Goal: Task Accomplishment & Management: Manage account settings

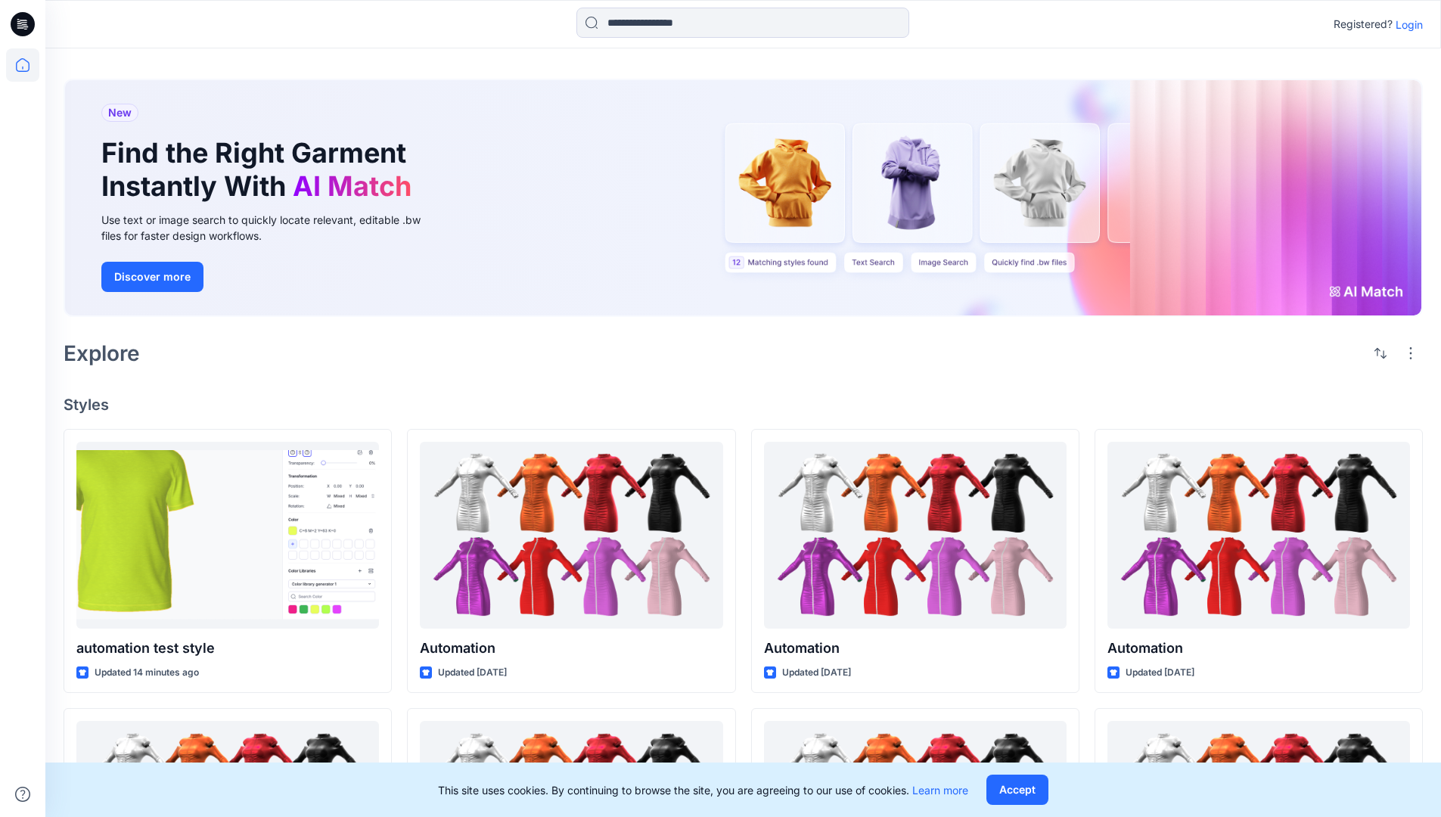
click at [1405, 24] on p "Login" at bounding box center [1408, 25] width 27 height 16
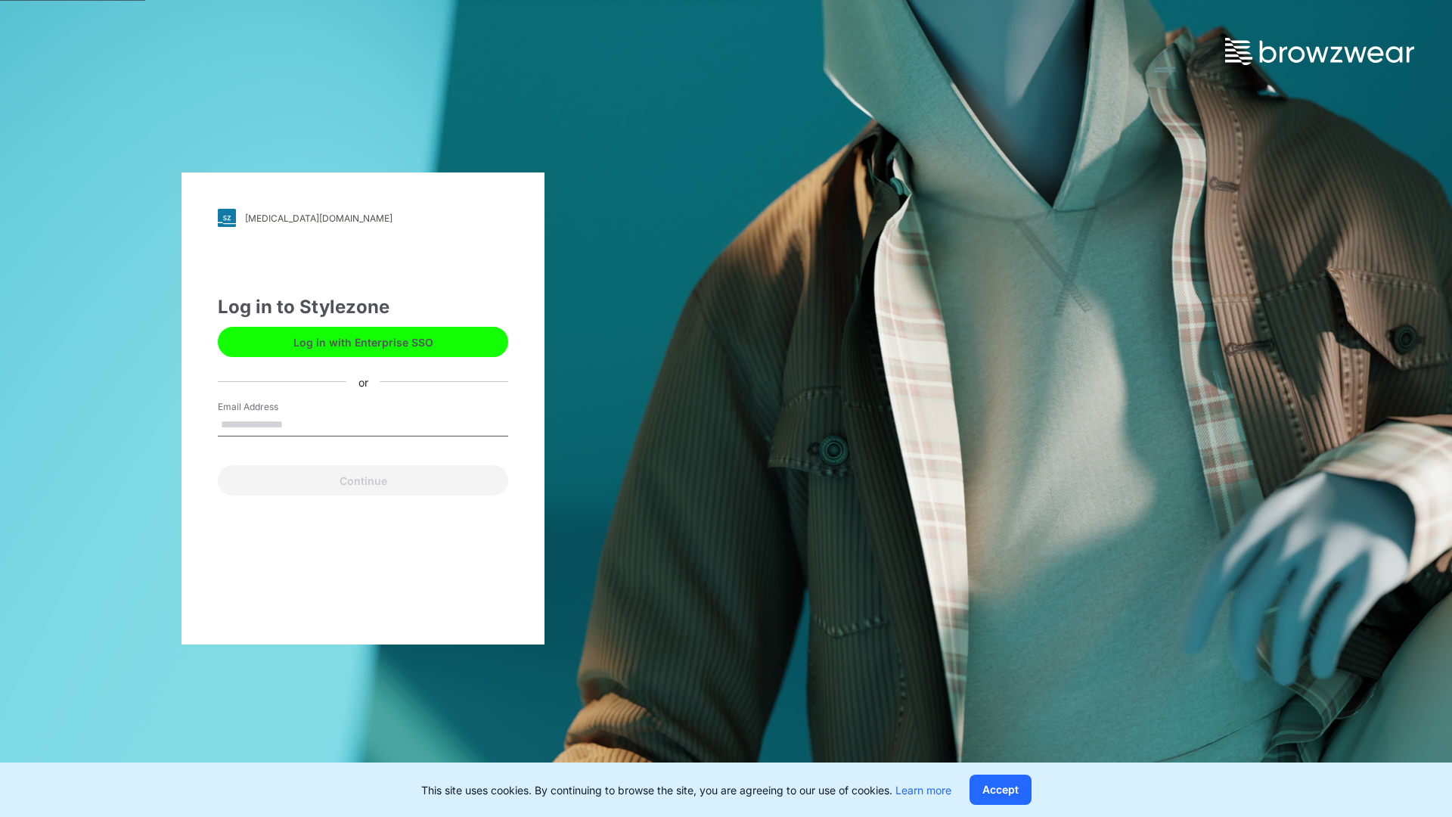
click at [299, 423] on input "Email Address" at bounding box center [363, 425] width 290 height 23
type input "**********"
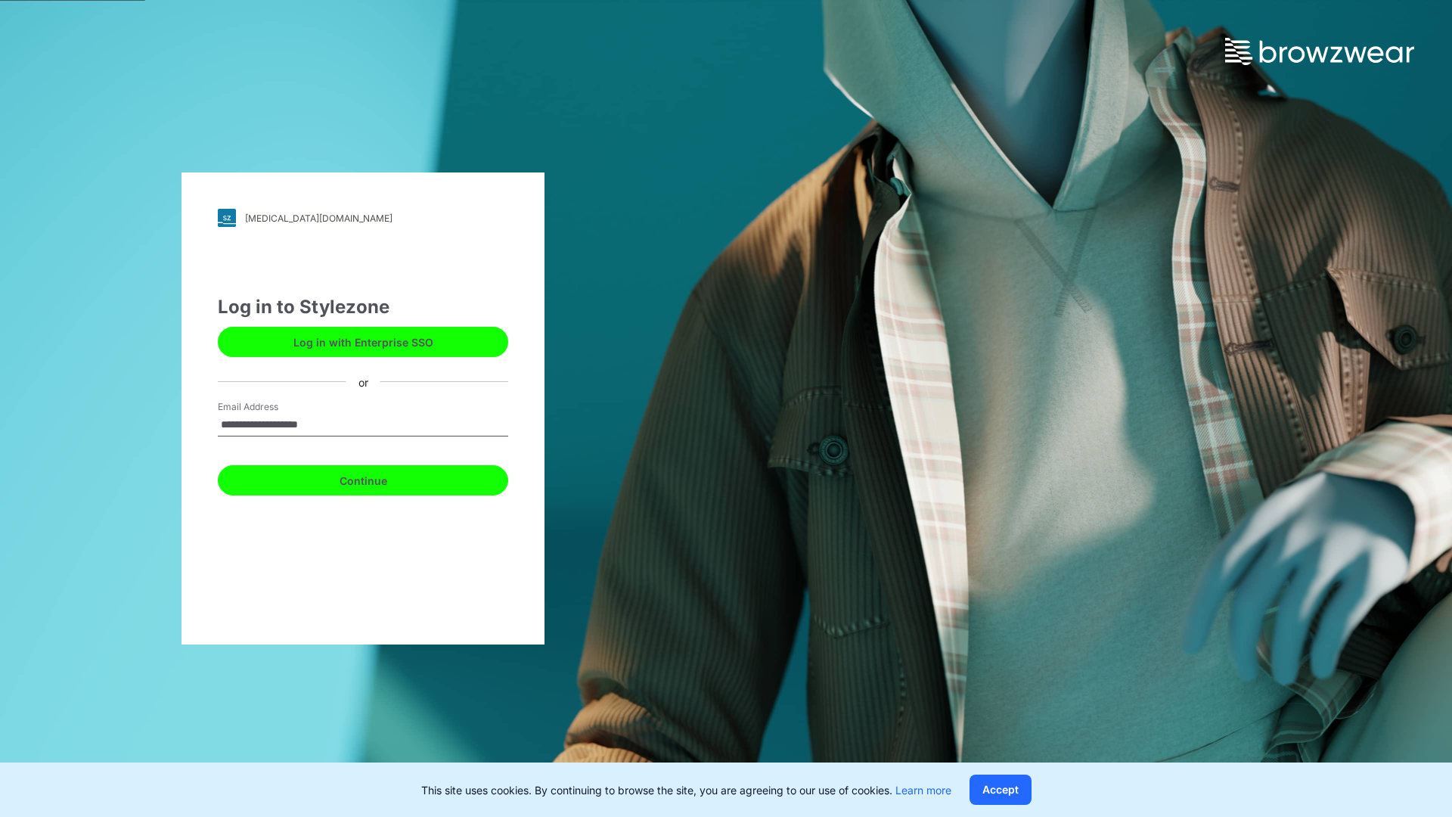
click at [380, 478] on button "Continue" at bounding box center [363, 480] width 290 height 30
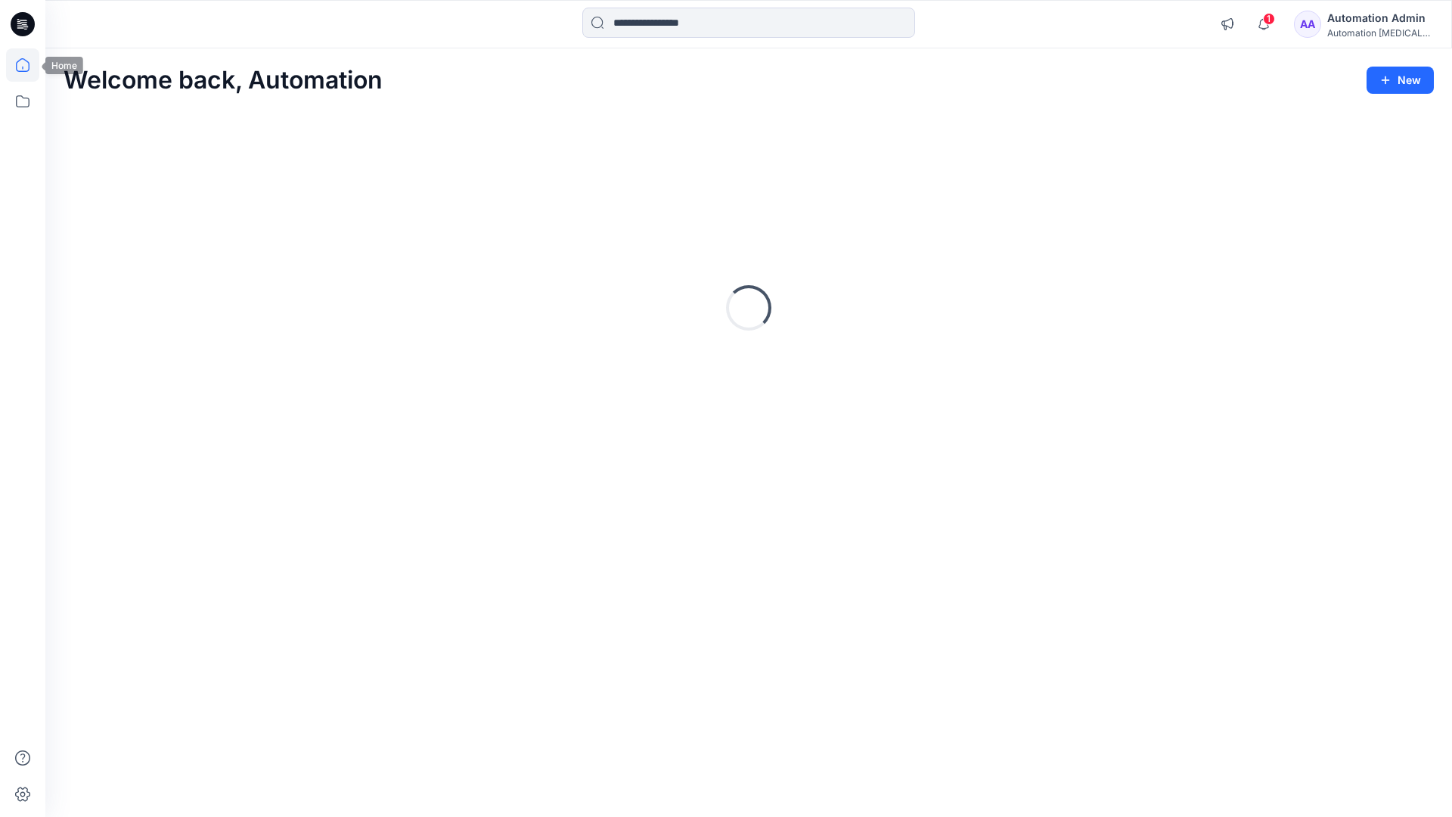
click at [29, 65] on icon at bounding box center [23, 65] width 14 height 14
click at [1371, 20] on div "Automation Admin" at bounding box center [1380, 18] width 106 height 18
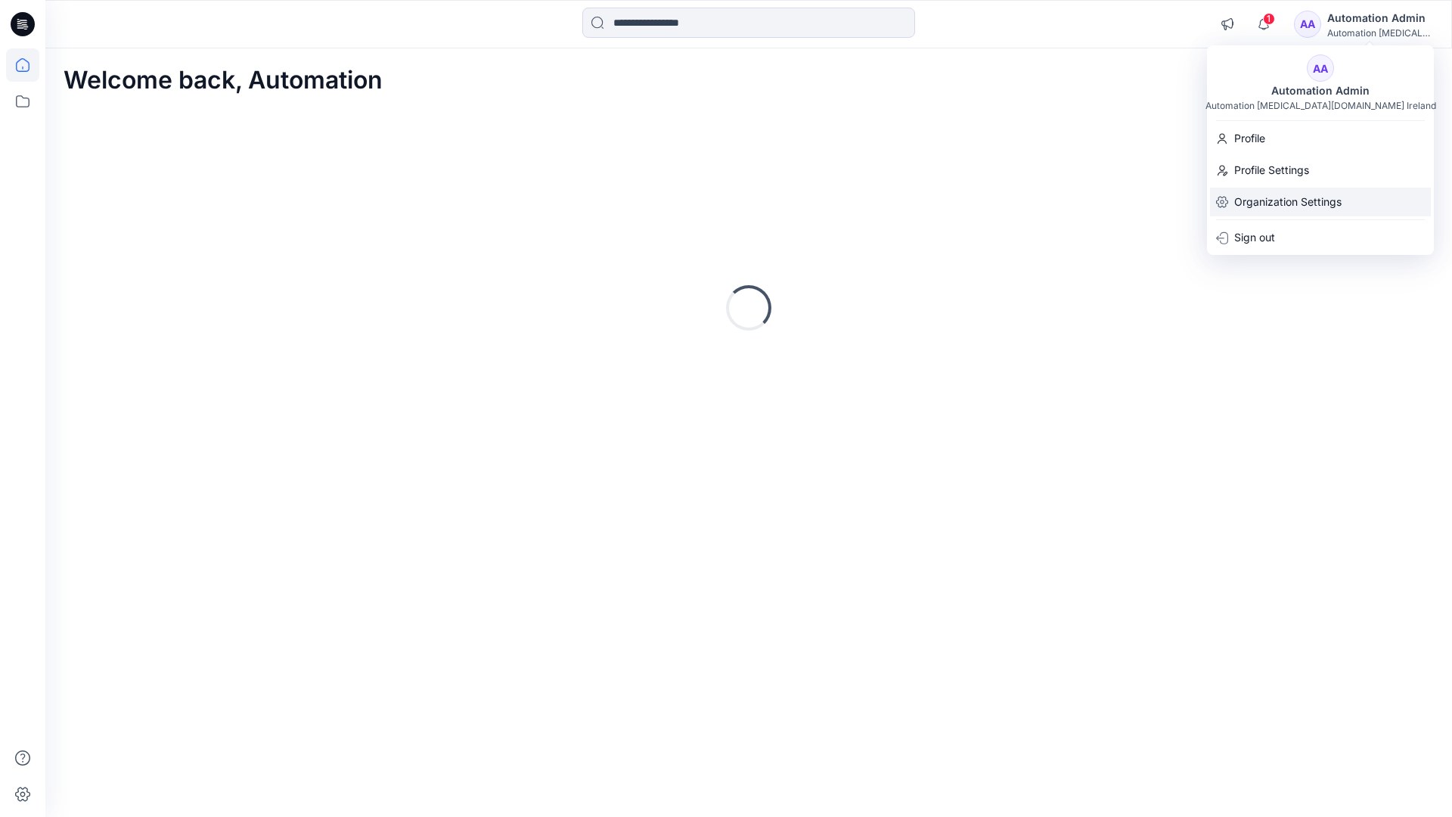
click at [1251, 204] on p "Organization Settings" at bounding box center [1287, 202] width 107 height 29
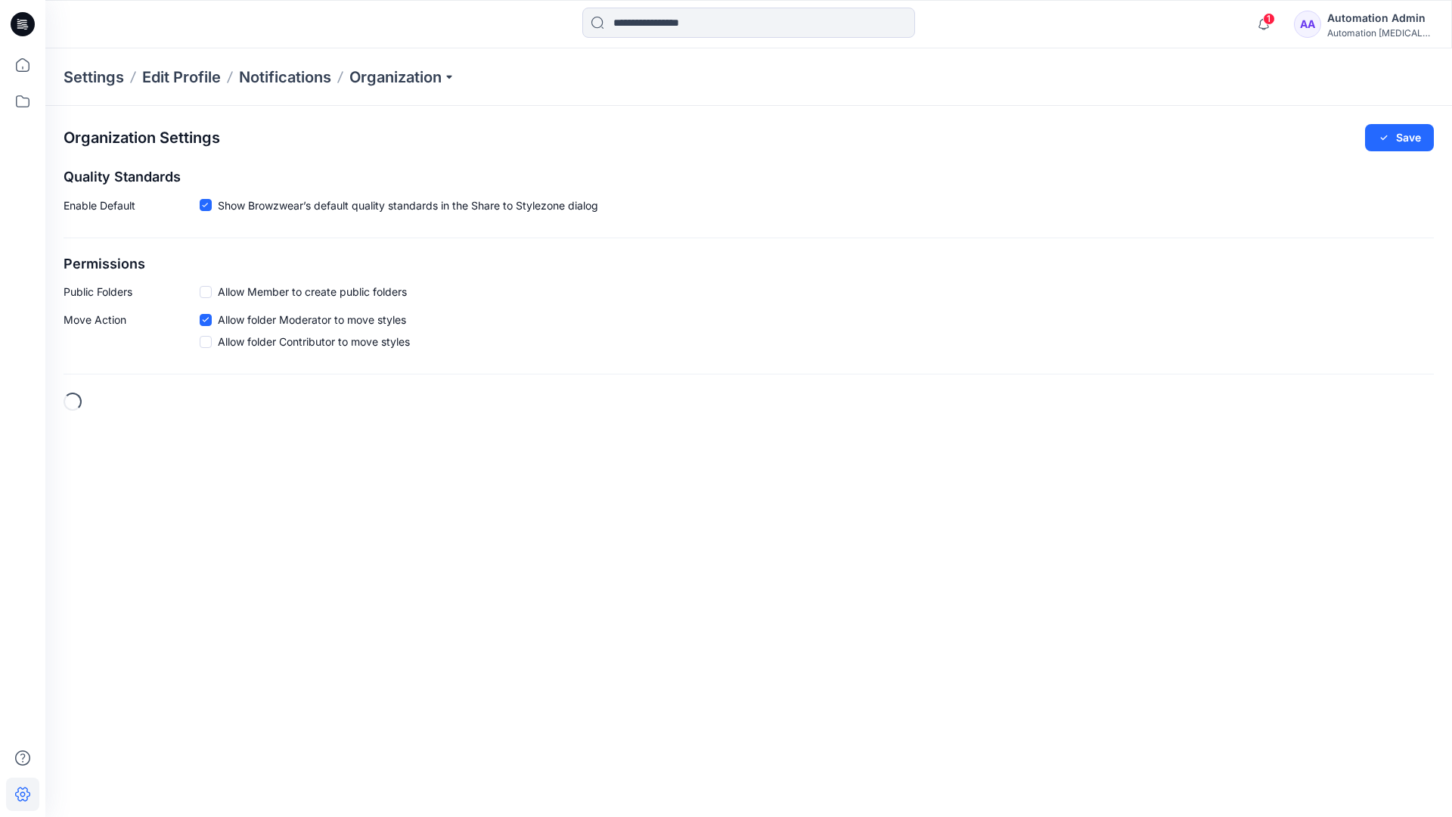
click at [82, 264] on h2 "Permissions" at bounding box center [749, 264] width 1370 height 16
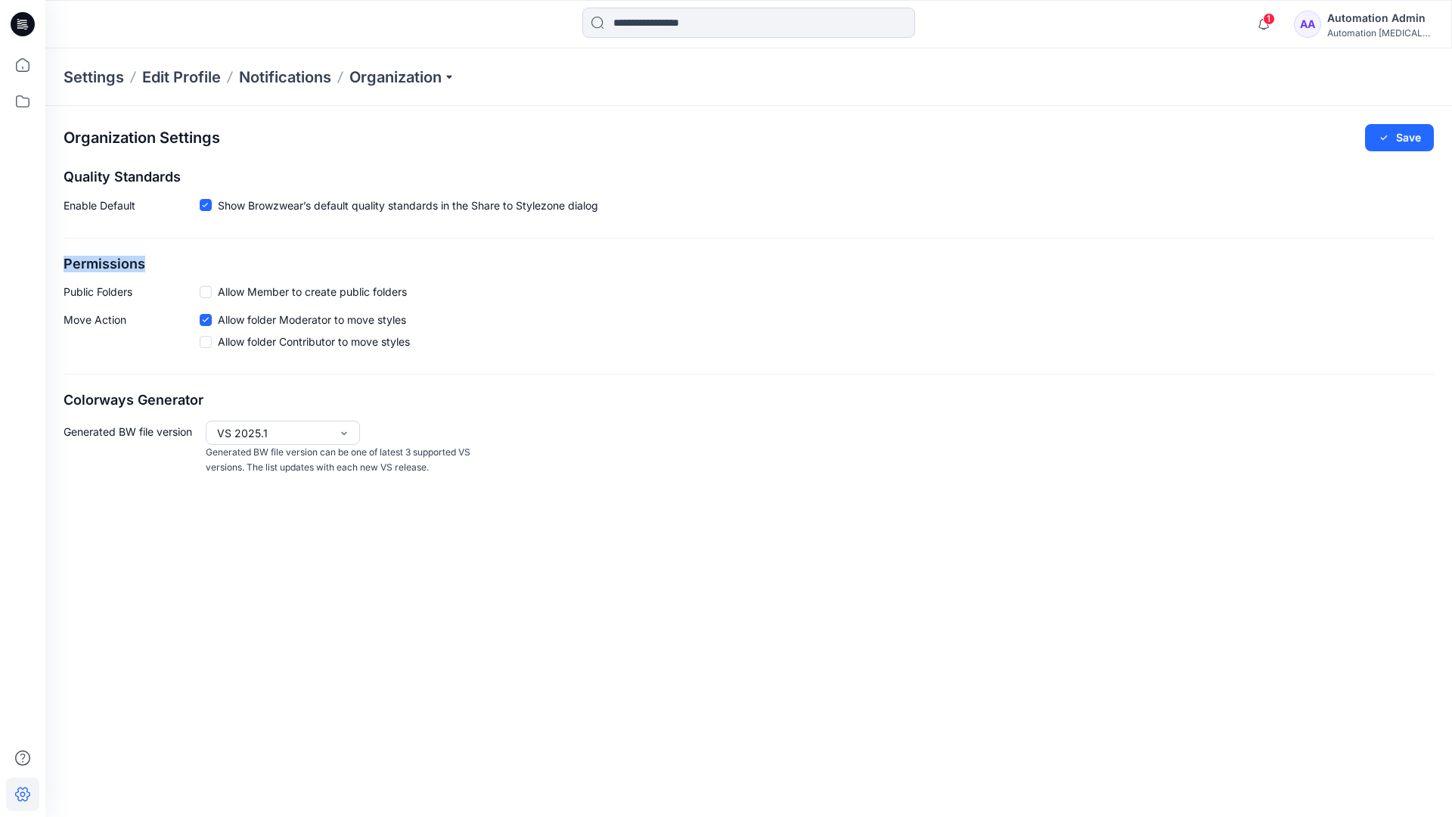
click at [82, 264] on h2 "Permissions" at bounding box center [749, 264] width 1370 height 16
drag, startPoint x: 82, startPoint y: 264, endPoint x: 141, endPoint y: 288, distance: 63.8
click at [141, 288] on p "Public Folders" at bounding box center [132, 292] width 136 height 16
click at [86, 296] on p "Public Folders" at bounding box center [132, 292] width 136 height 16
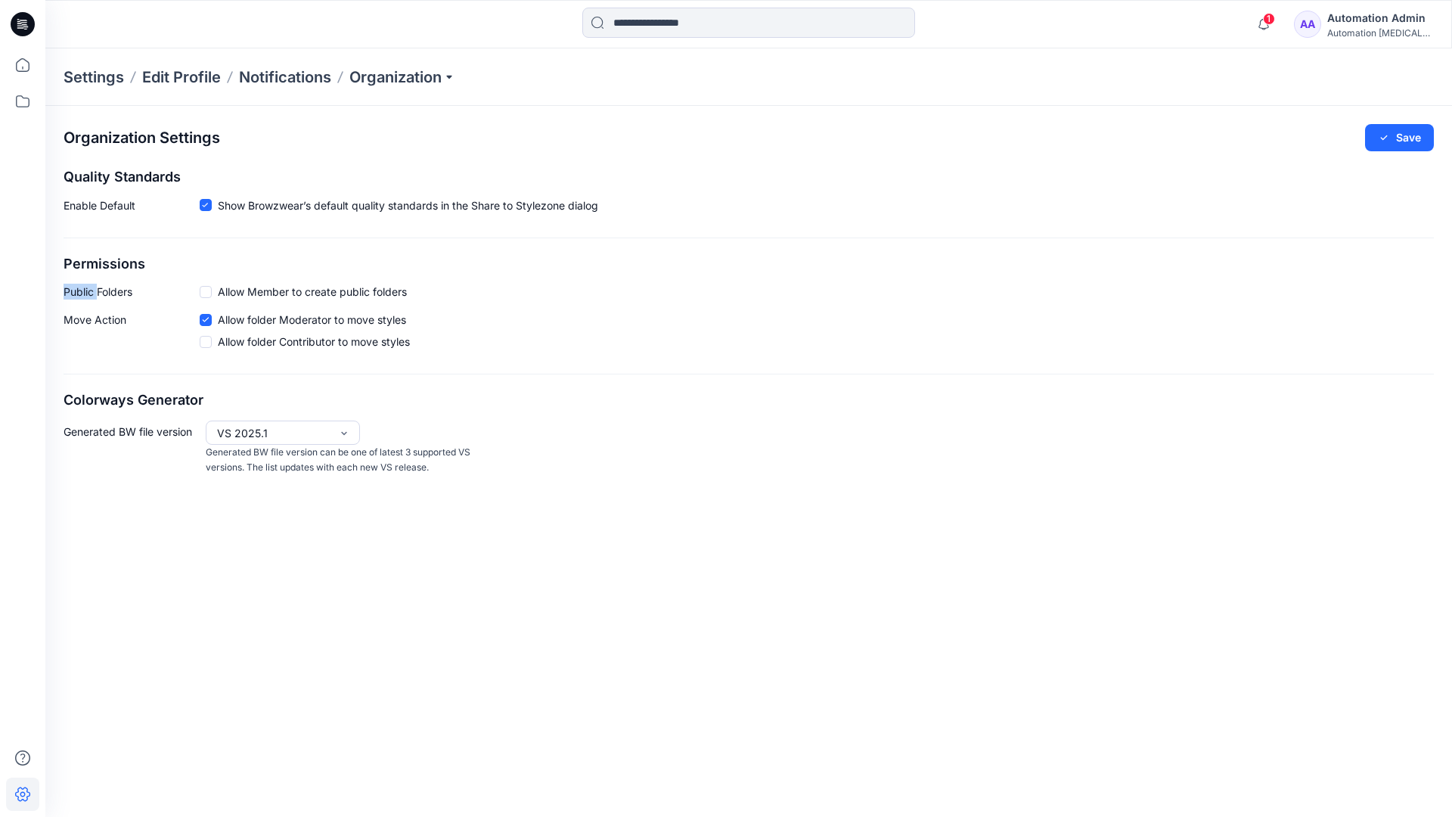
click at [86, 296] on p "Public Folders" at bounding box center [132, 292] width 136 height 16
click at [94, 321] on p "Move Action" at bounding box center [132, 334] width 136 height 44
click at [116, 377] on div "Organization Settings Save Quality Standards Enable Default Show Browzwear’s de…" at bounding box center [748, 300] width 1407 height 388
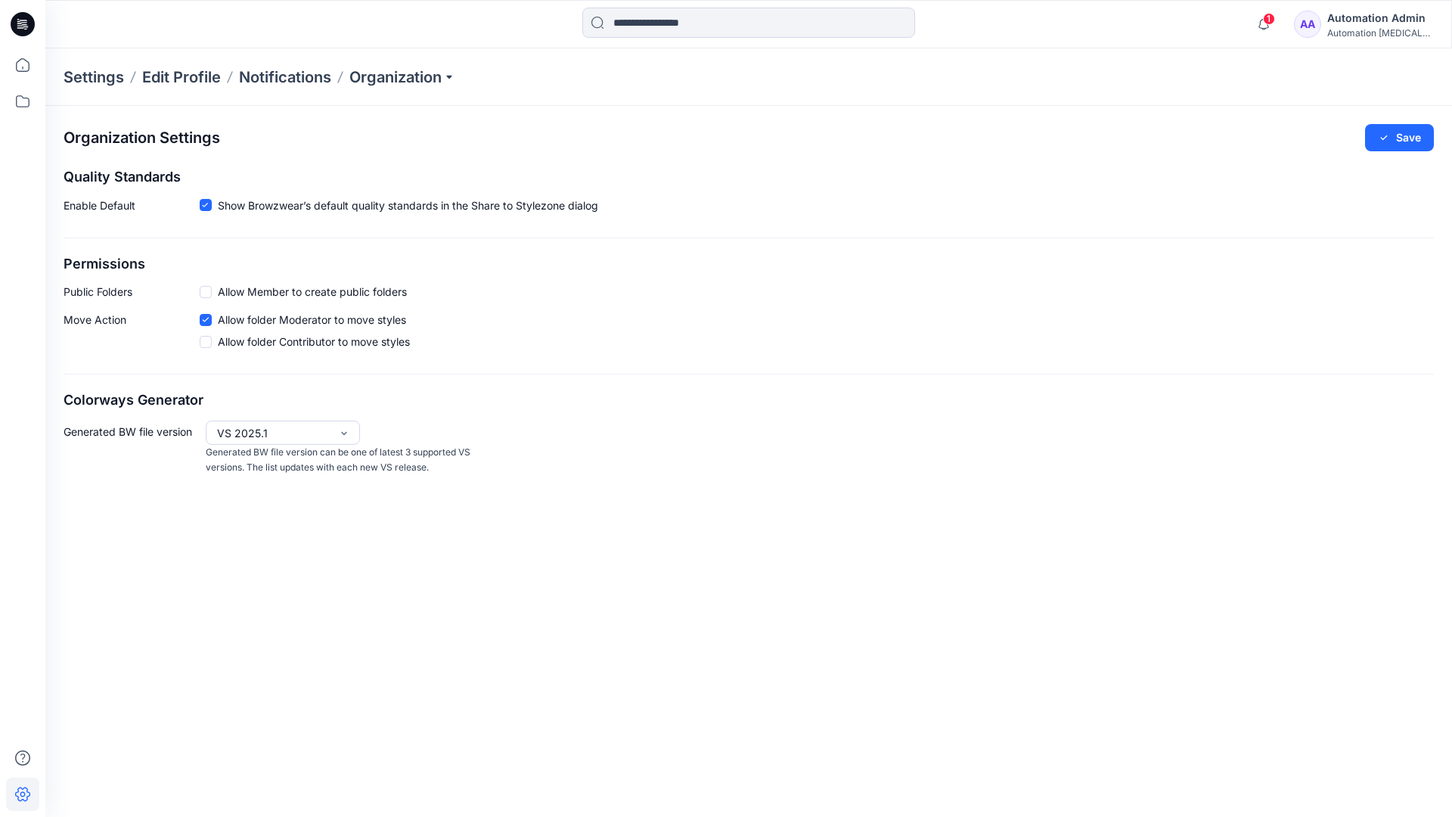
click at [1392, 17] on div "Automation Admin" at bounding box center [1380, 18] width 106 height 18
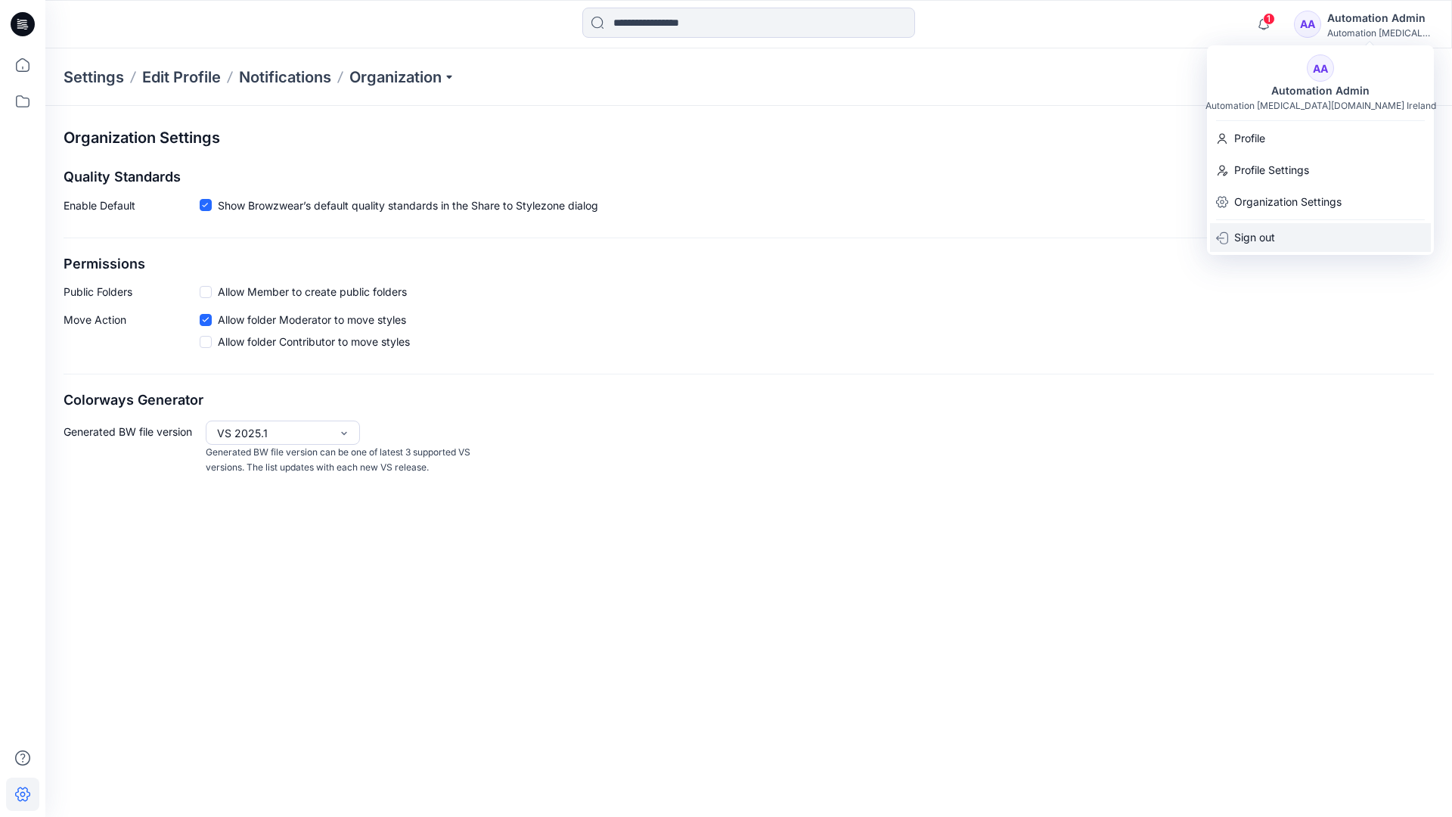
click at [1248, 233] on p "Sign out" at bounding box center [1254, 237] width 41 height 29
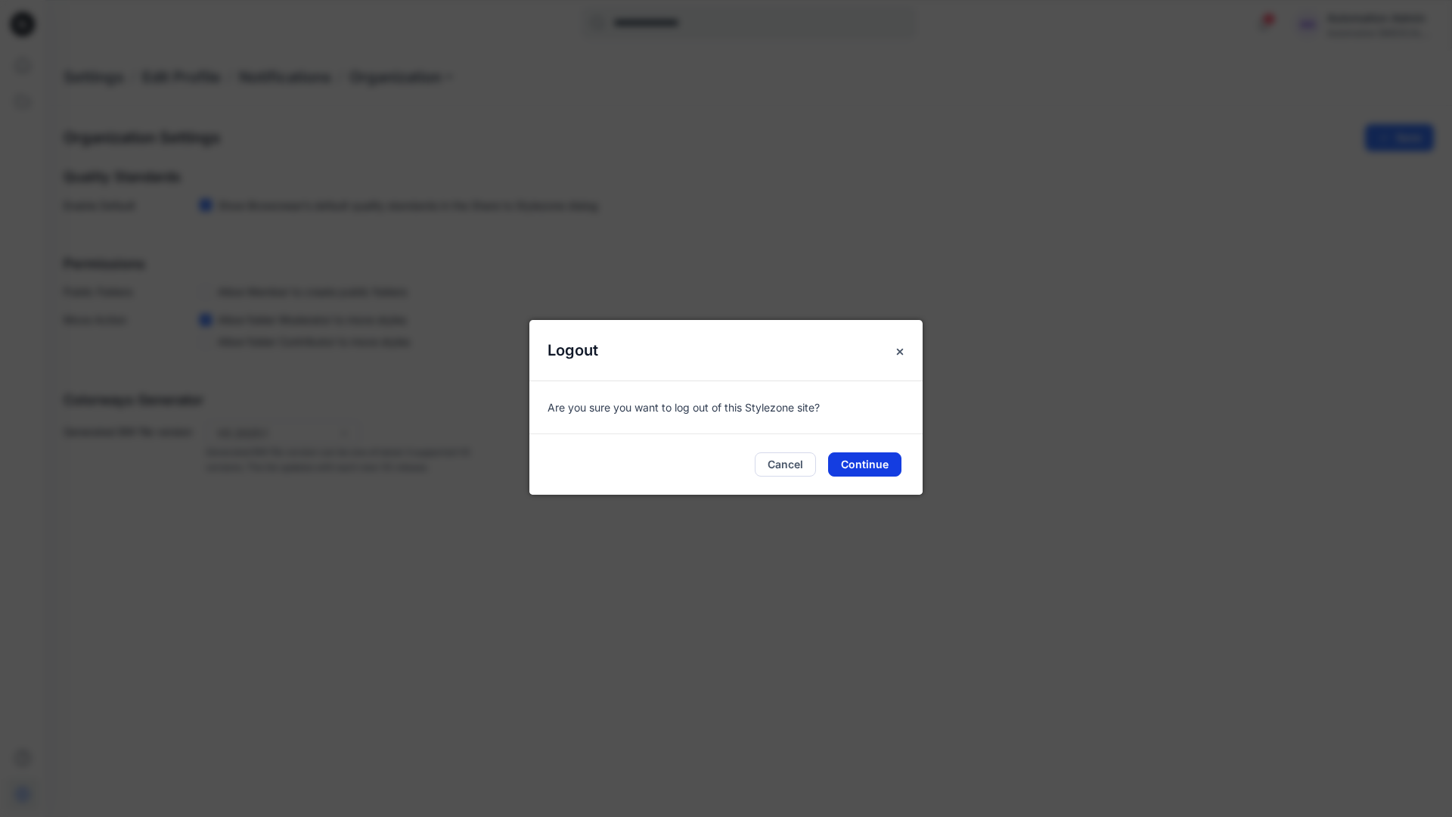
click at [866, 466] on button "Continue" at bounding box center [864, 464] width 73 height 24
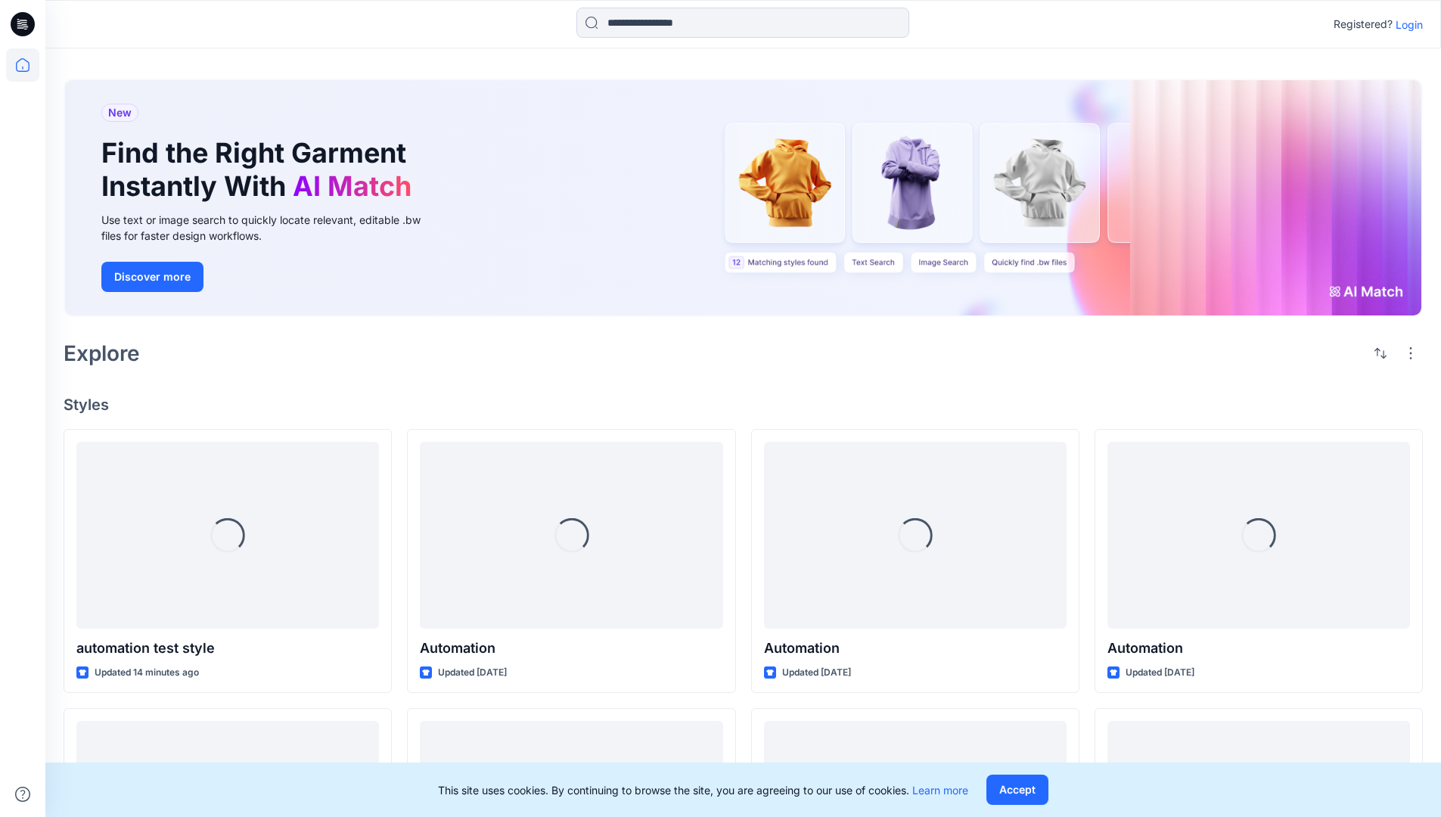
click at [1405, 24] on p "Login" at bounding box center [1408, 25] width 27 height 16
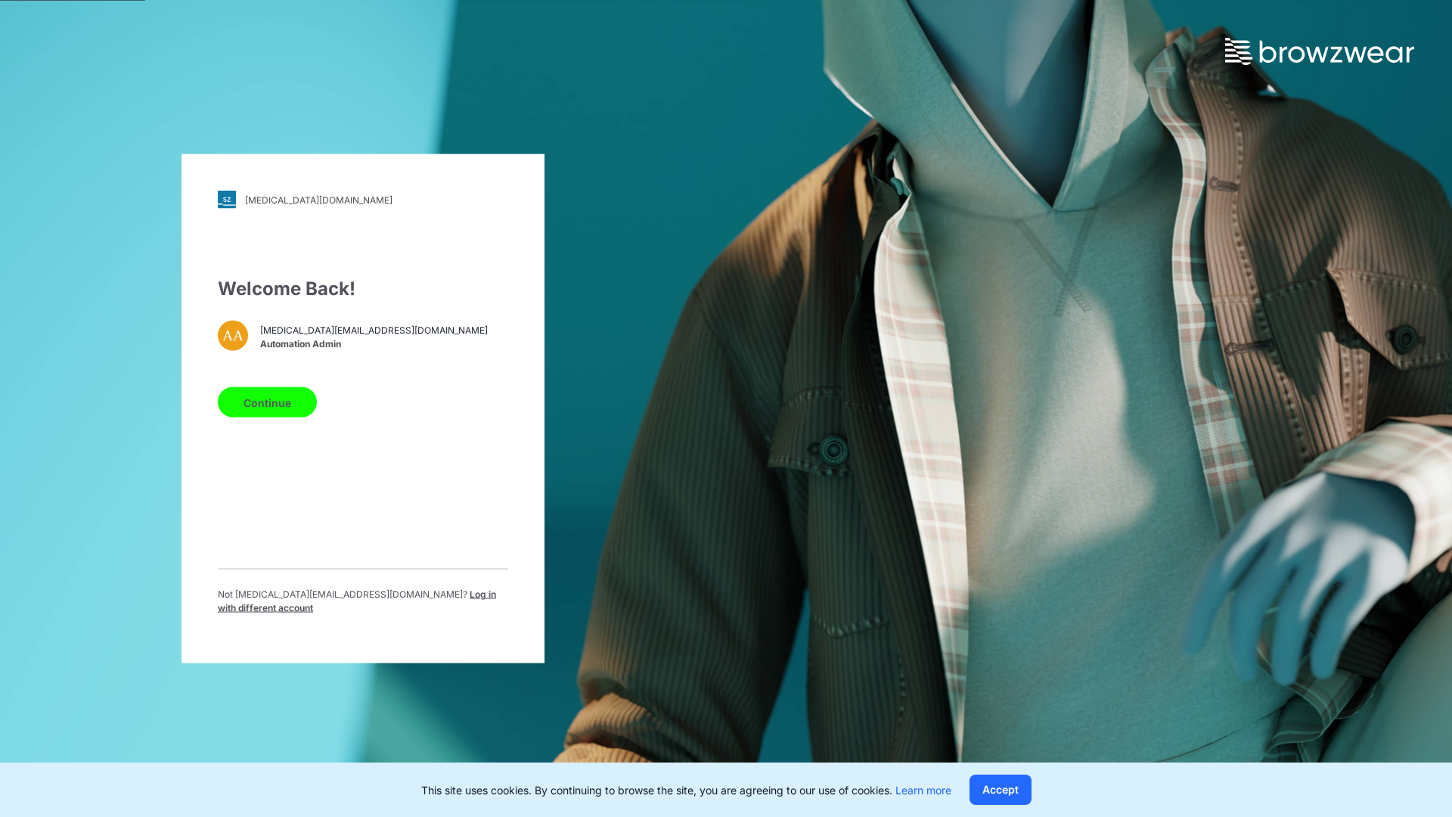
click at [374, 597] on span "Log in with different account" at bounding box center [357, 600] width 278 height 25
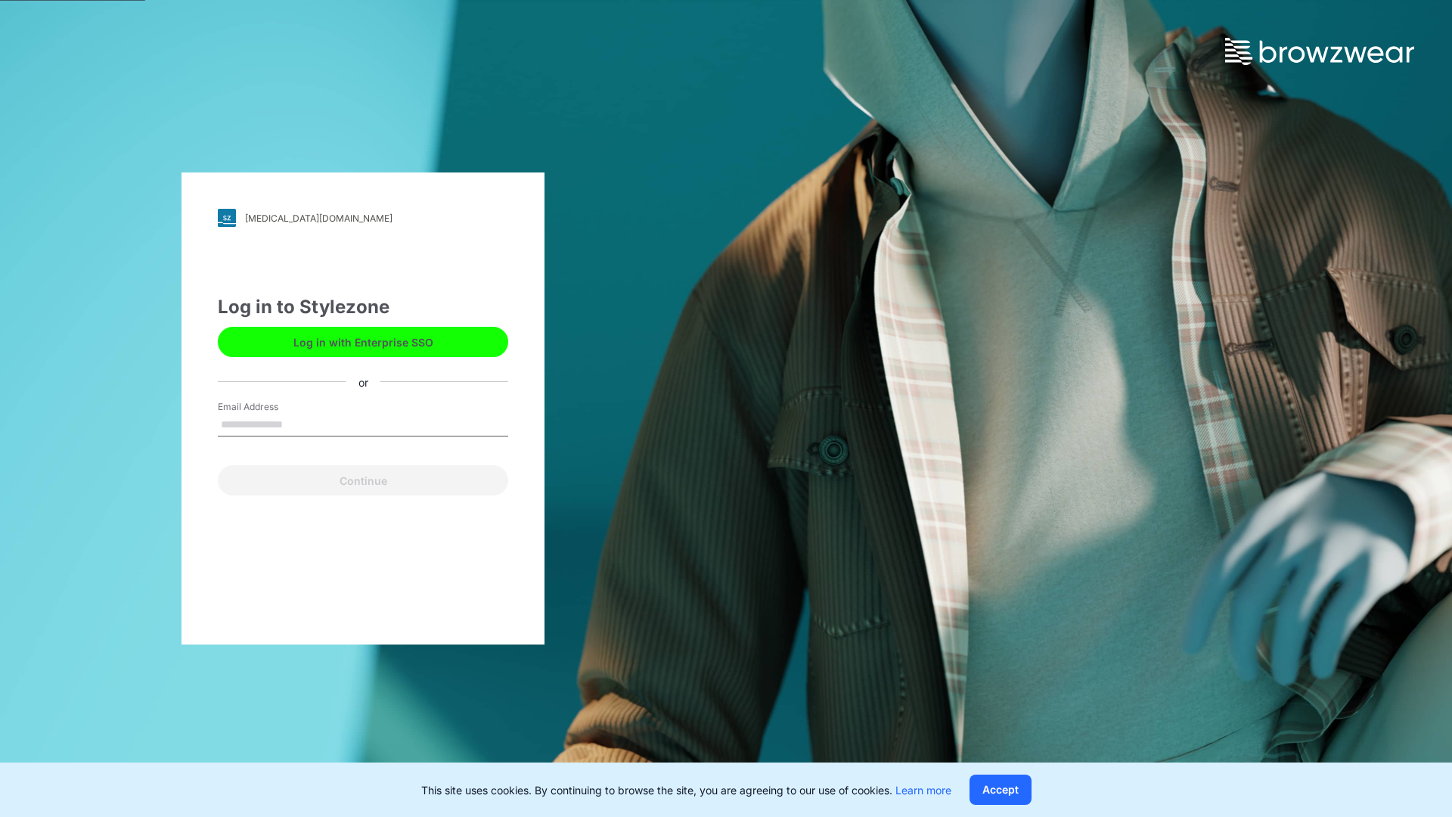
click at [299, 423] on input "Email Address" at bounding box center [363, 425] width 290 height 23
type input "**********"
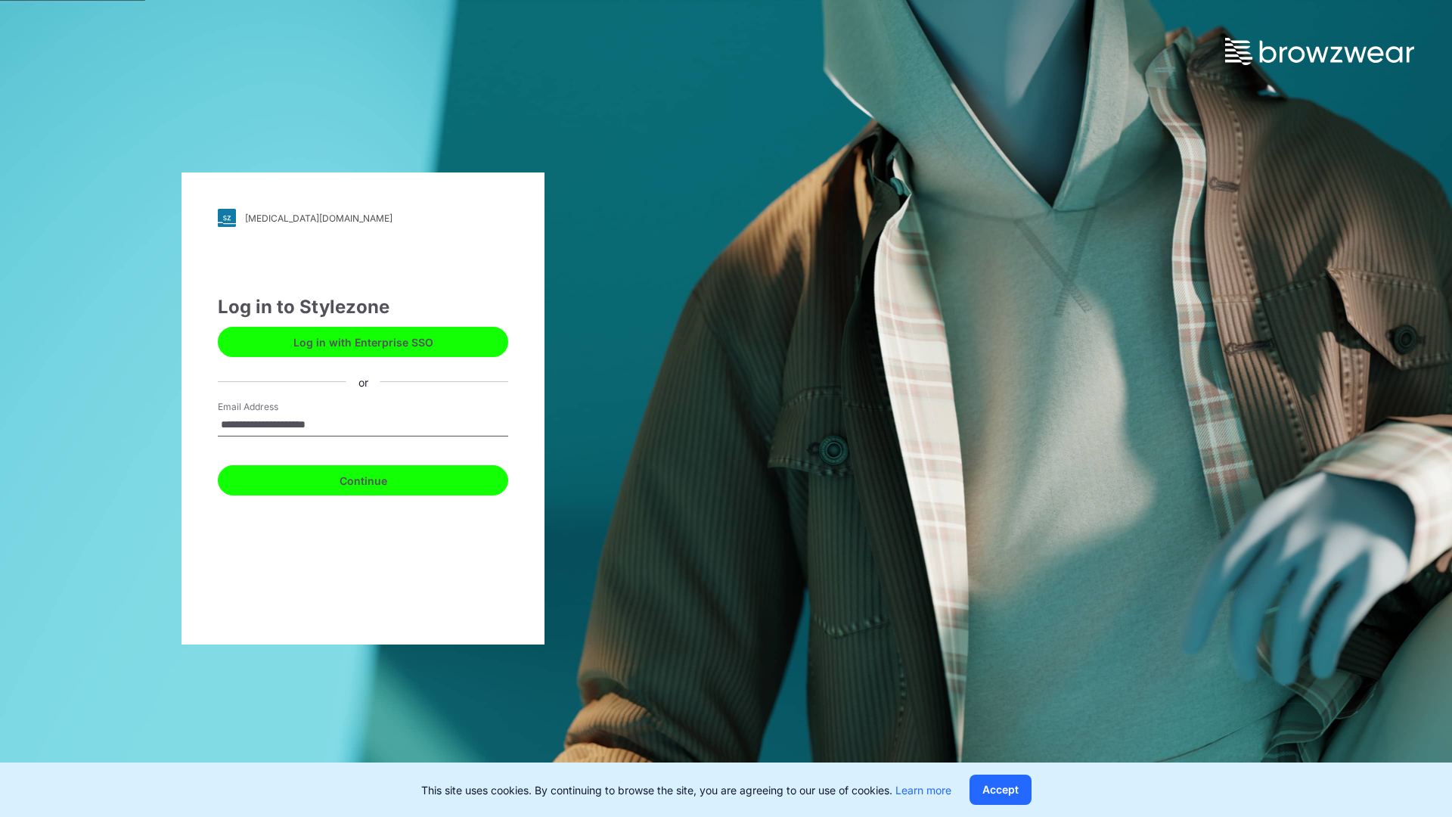
click at [380, 478] on button "Continue" at bounding box center [363, 480] width 290 height 30
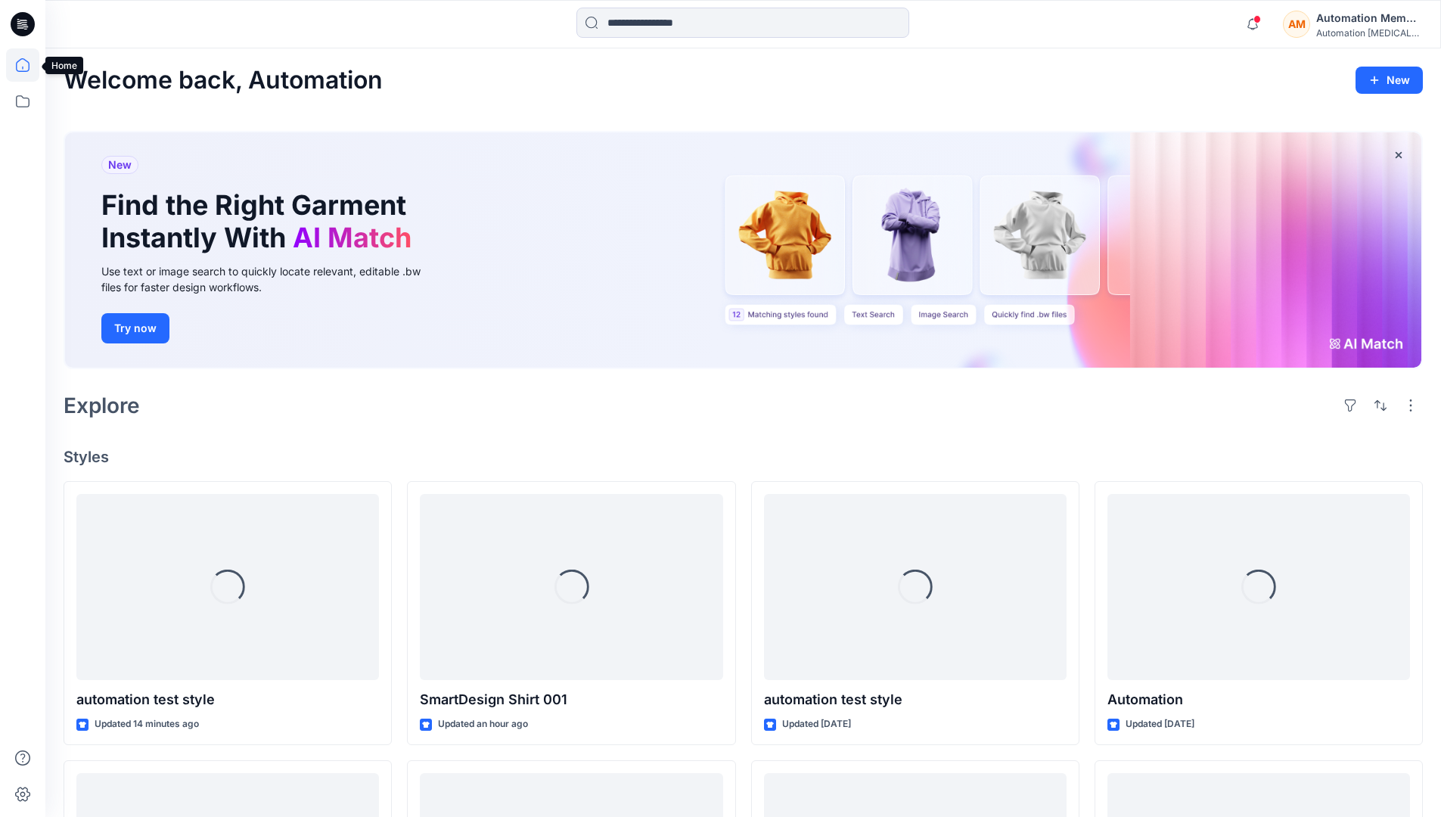
click at [26, 65] on icon at bounding box center [22, 64] width 33 height 33
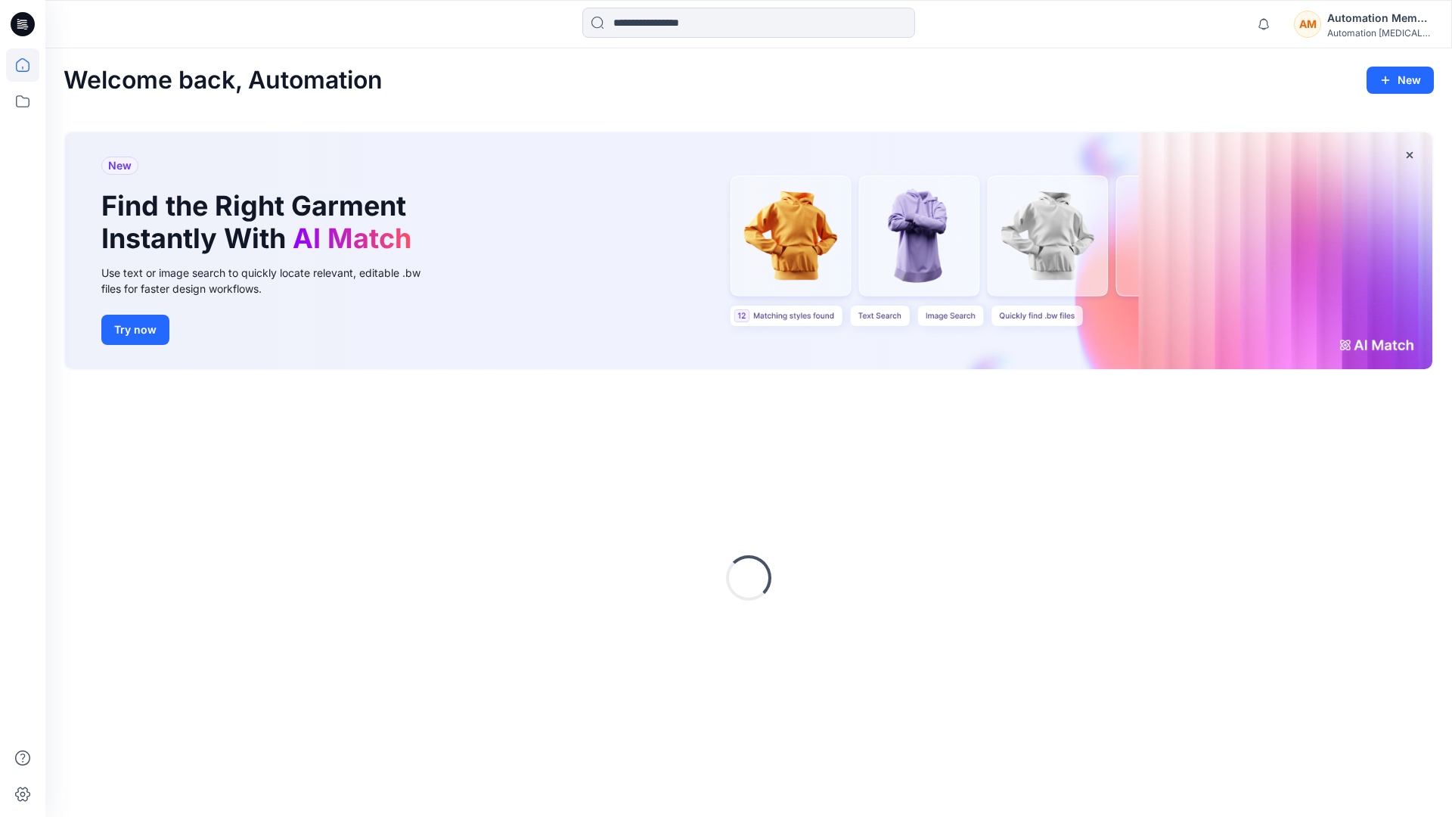
click at [1339, 26] on div "Automation Member" at bounding box center [1380, 18] width 106 height 18
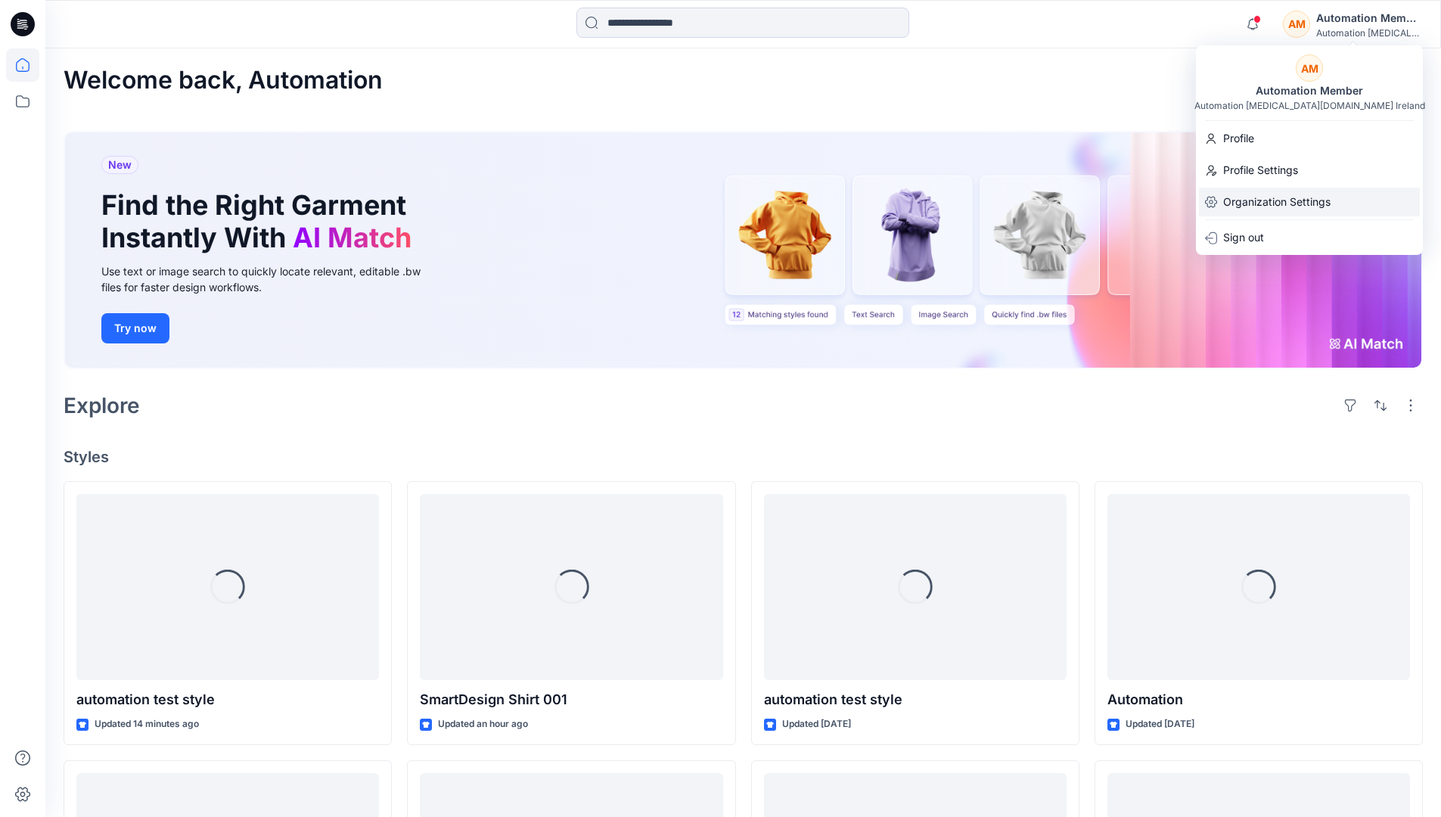
click at [1267, 194] on p "Organization Settings" at bounding box center [1276, 202] width 107 height 29
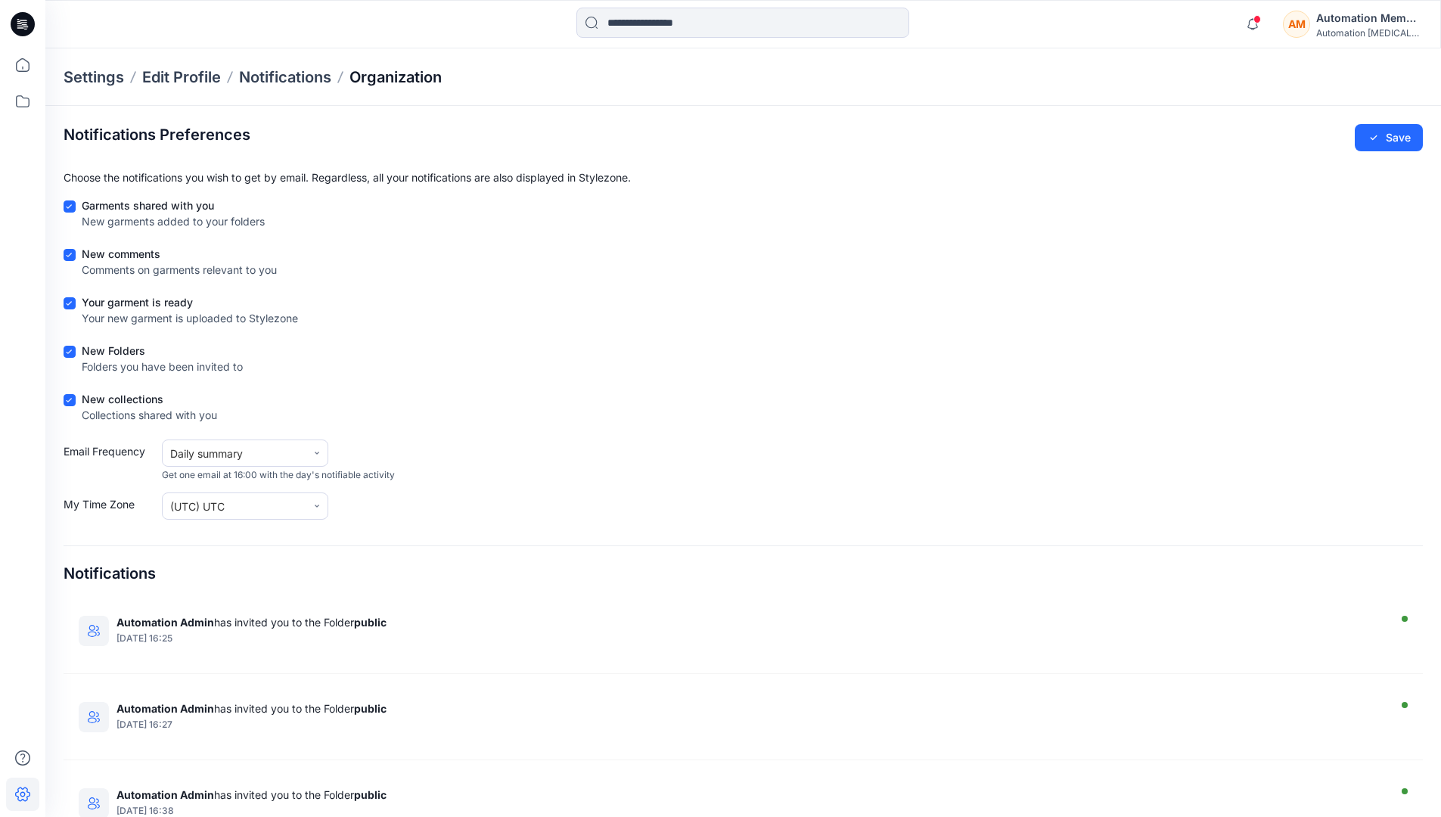
click at [430, 78] on p "Organization" at bounding box center [395, 77] width 92 height 21
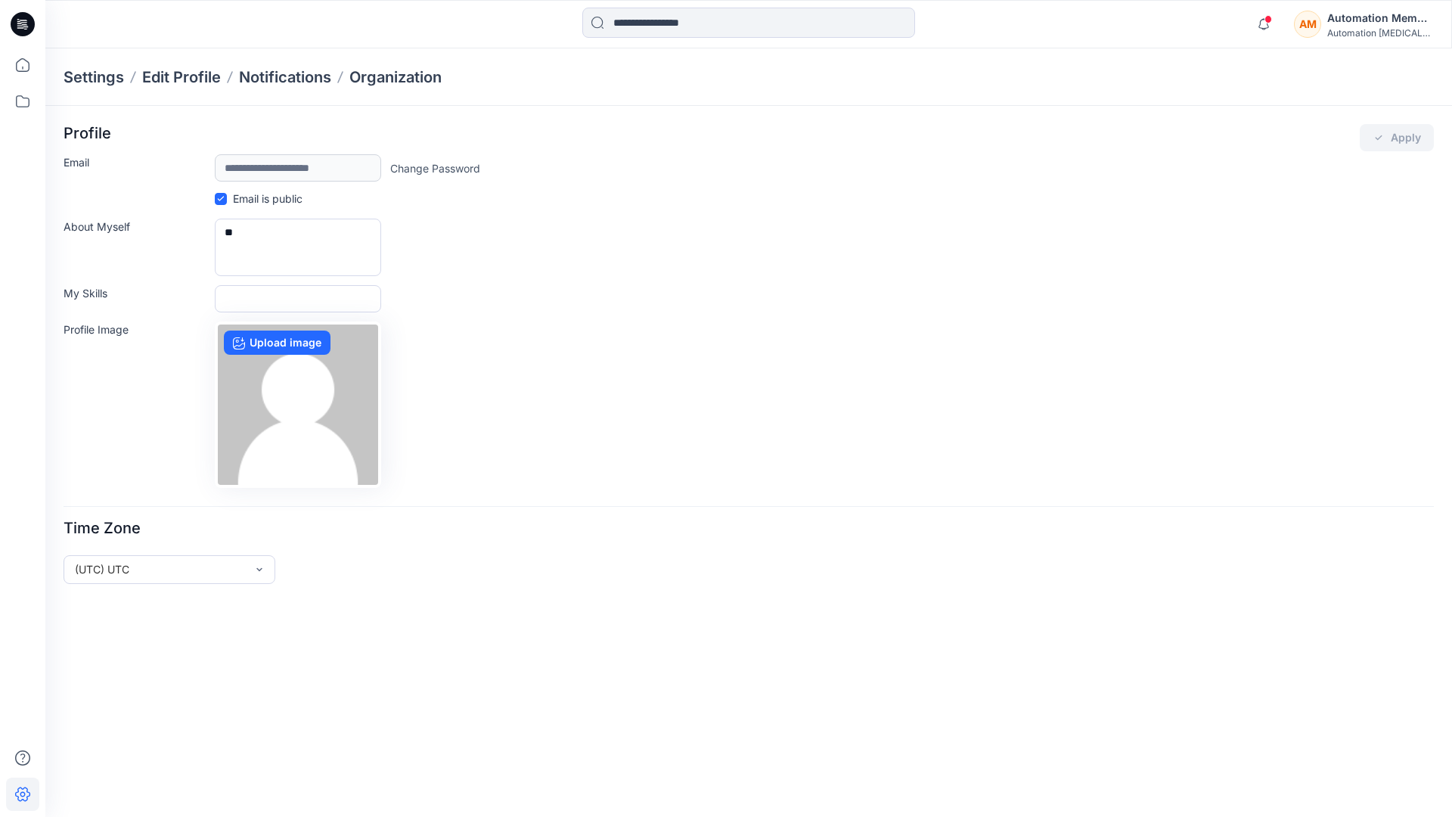
click at [1347, 29] on div "Automation testim..." at bounding box center [1380, 32] width 106 height 11
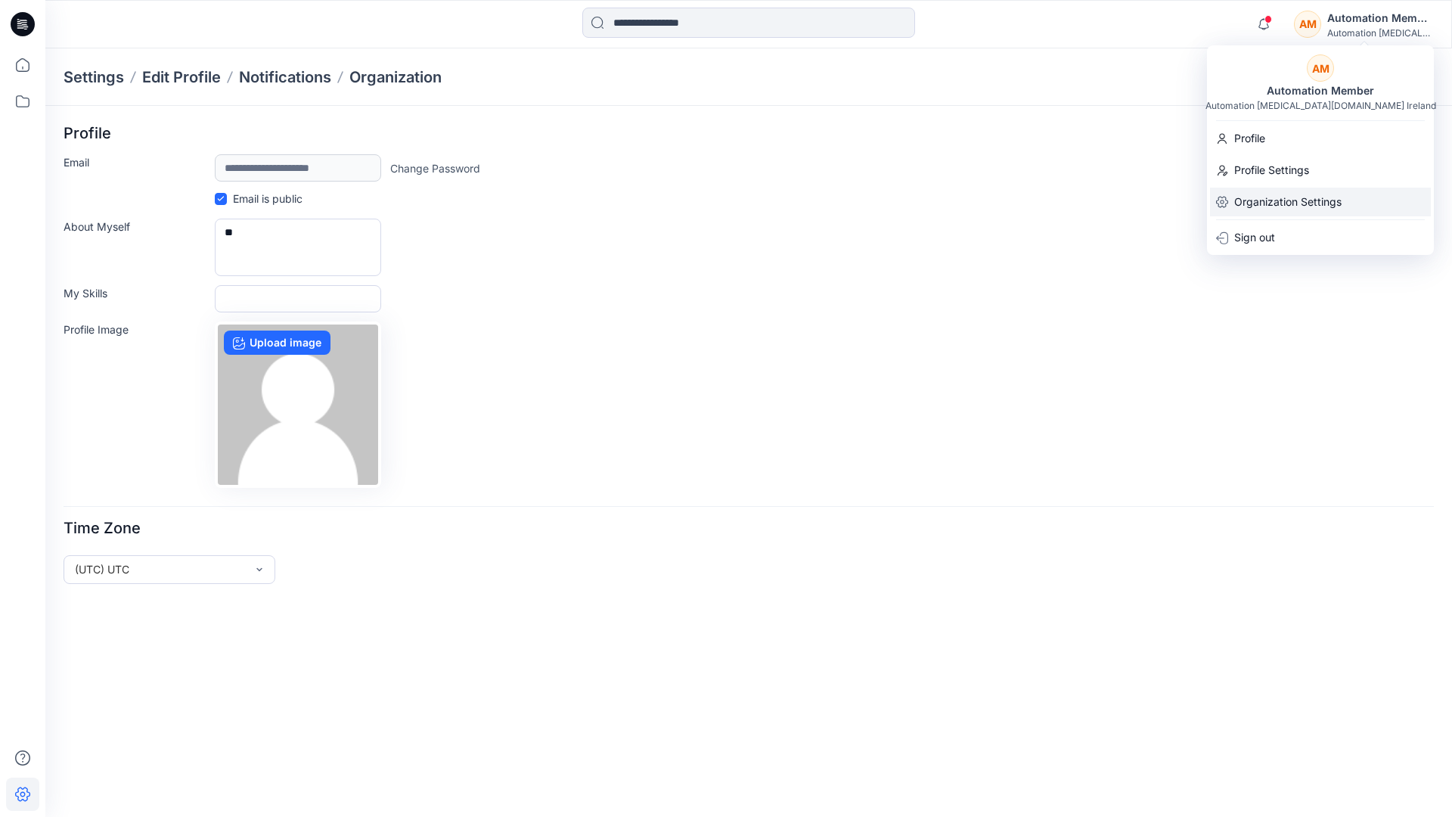
click at [1274, 197] on p "Organization Settings" at bounding box center [1287, 202] width 107 height 29
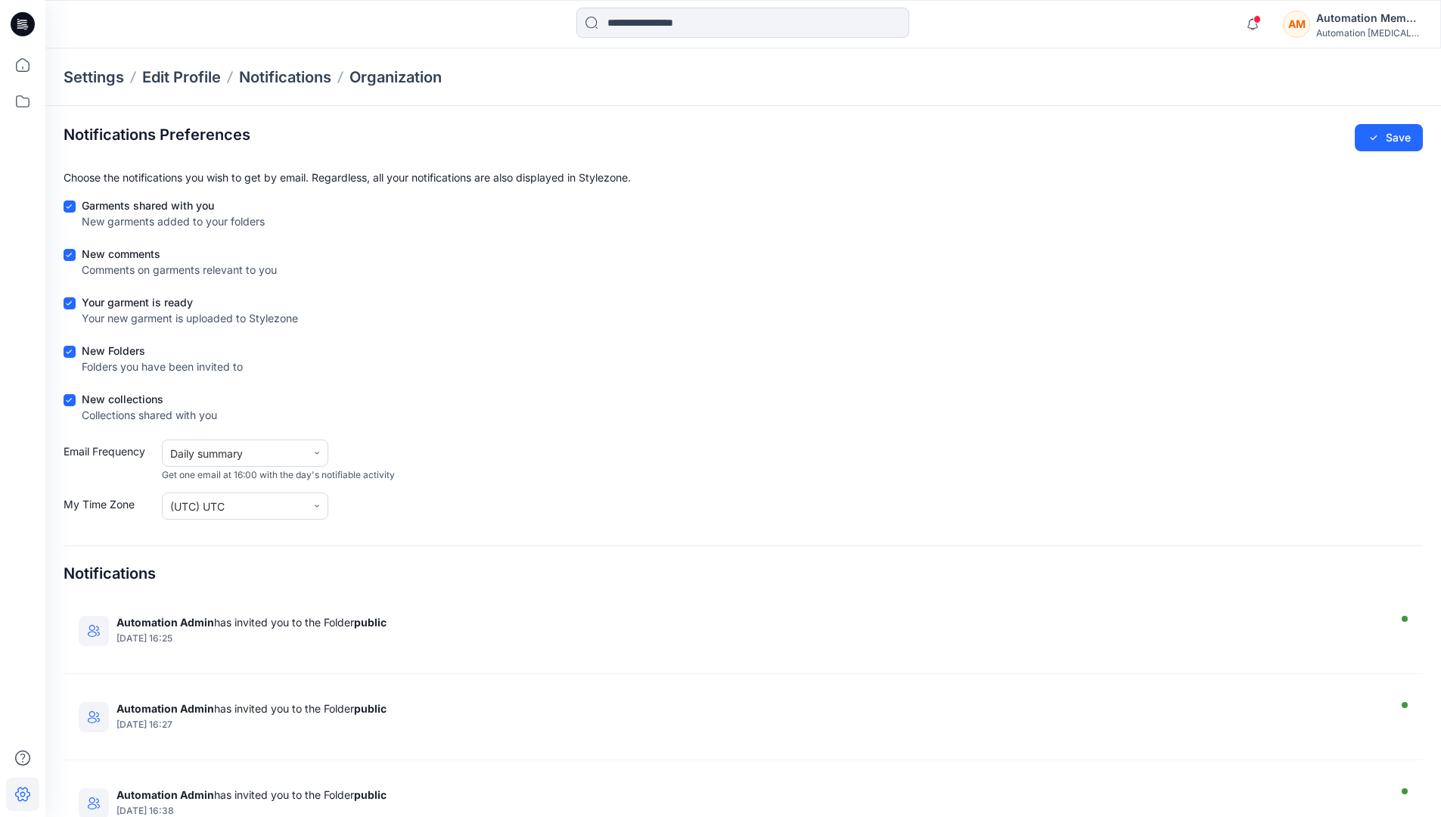
click at [510, 346] on div "New Folders Folders you have been invited to" at bounding box center [743, 362] width 1359 height 38
click at [82, 574] on h4 "Notifications" at bounding box center [110, 573] width 92 height 18
click at [104, 133] on h2 "Notifications Preferences" at bounding box center [157, 135] width 187 height 18
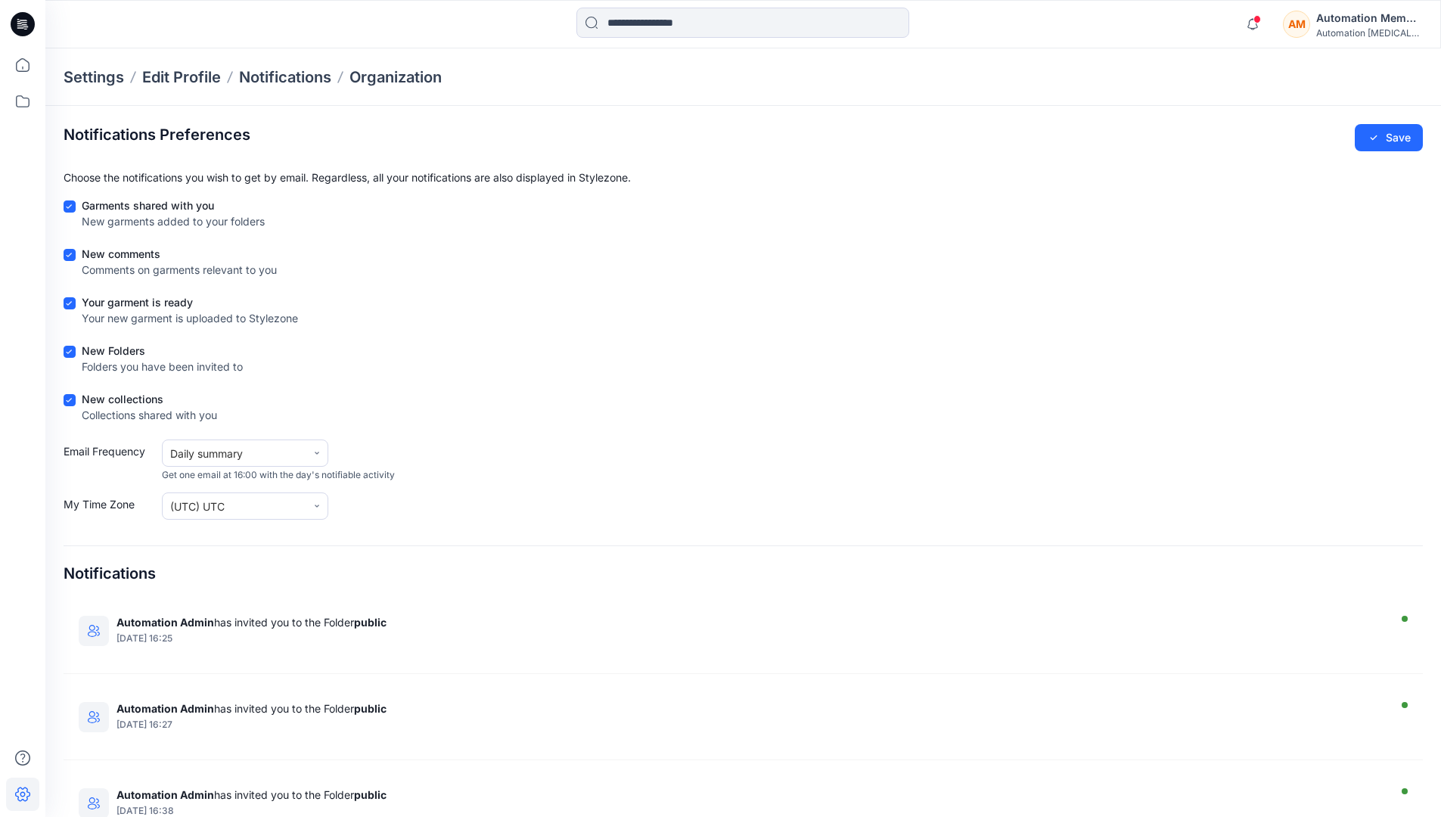
click at [104, 133] on h2 "Notifications Preferences" at bounding box center [157, 135] width 187 height 18
click at [1352, 34] on div "Automation testim..." at bounding box center [1369, 32] width 106 height 11
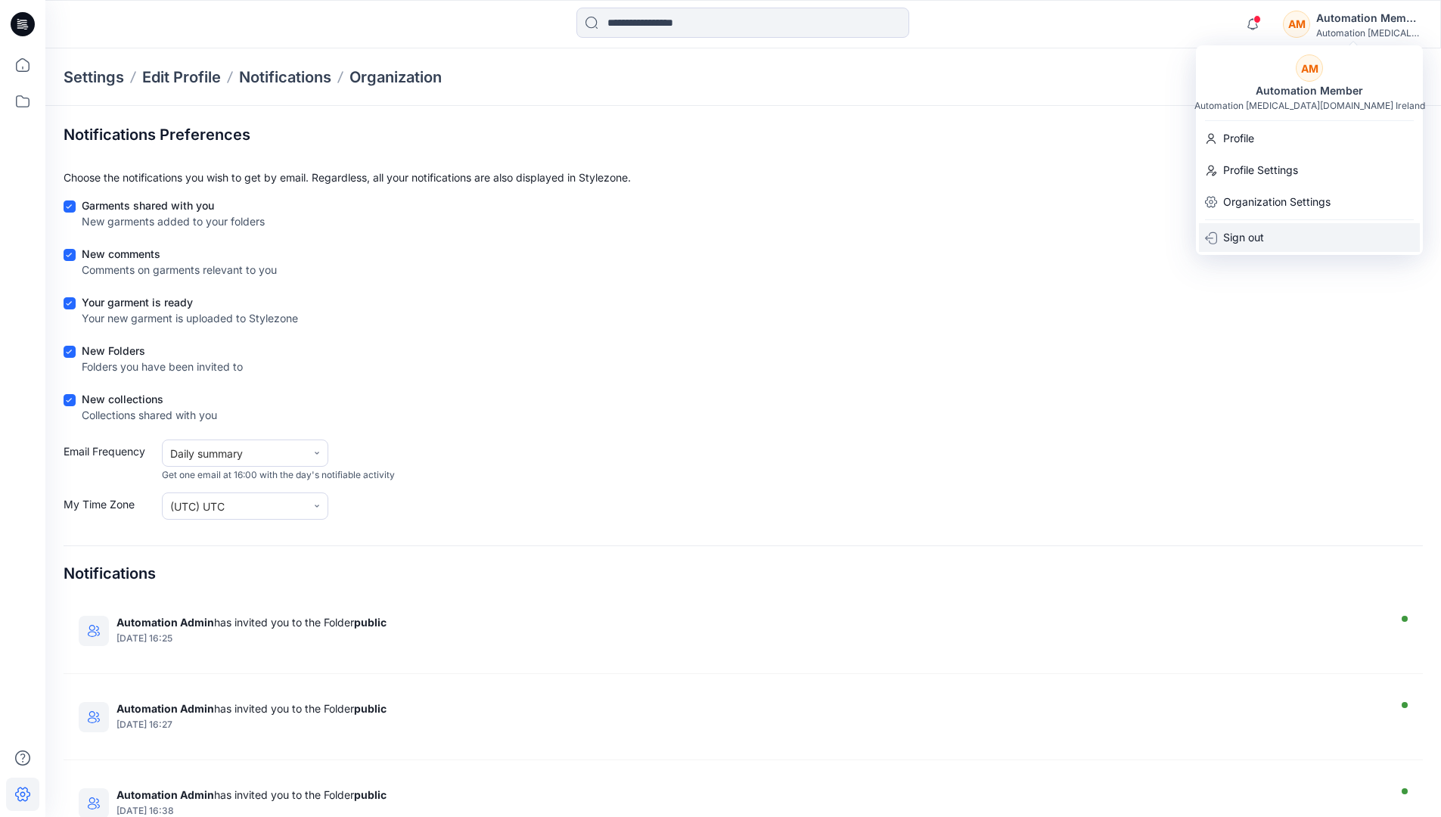
click at [1272, 246] on div "Sign out" at bounding box center [1309, 237] width 221 height 29
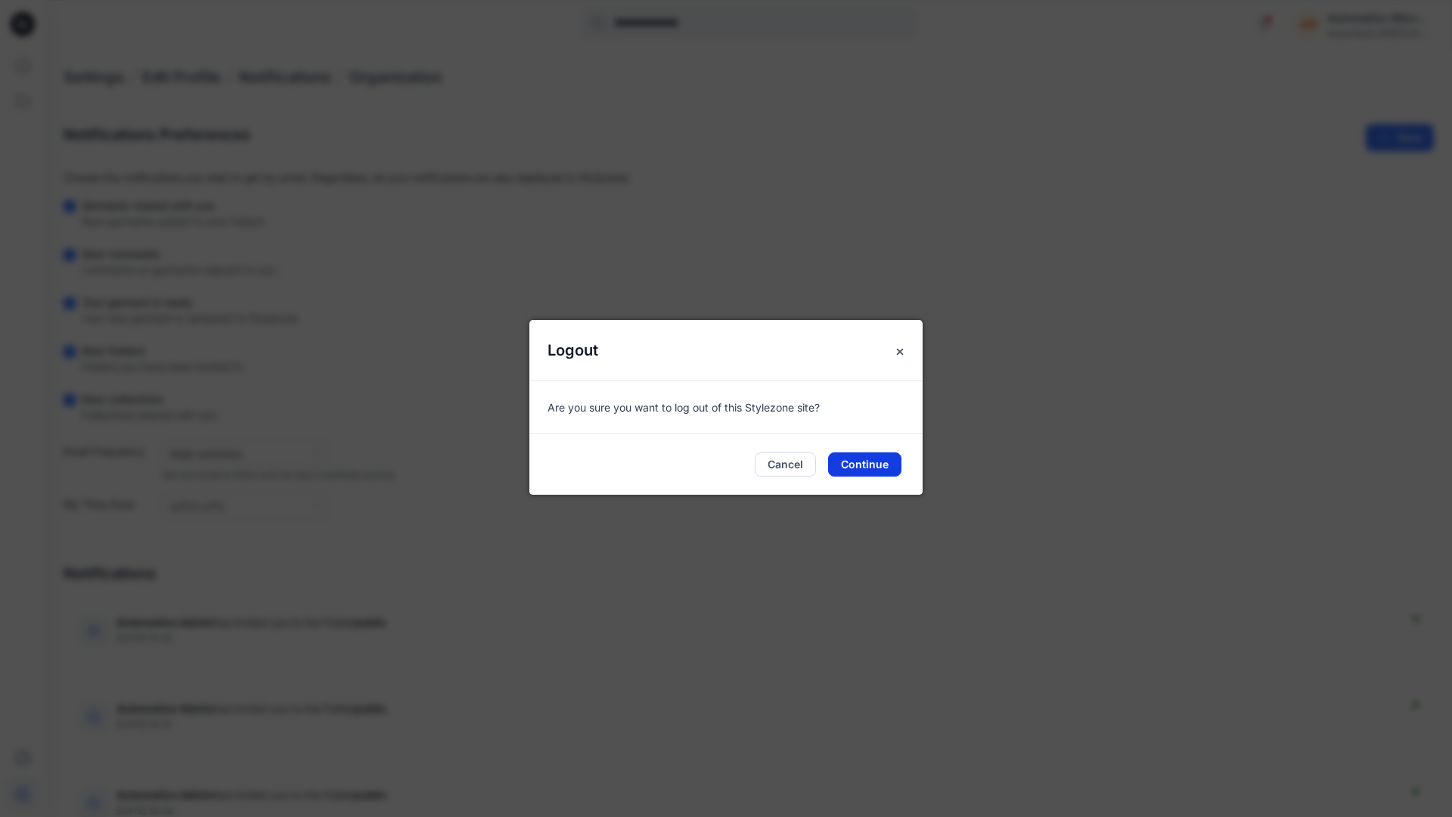
click at [859, 461] on button "Continue" at bounding box center [864, 464] width 73 height 24
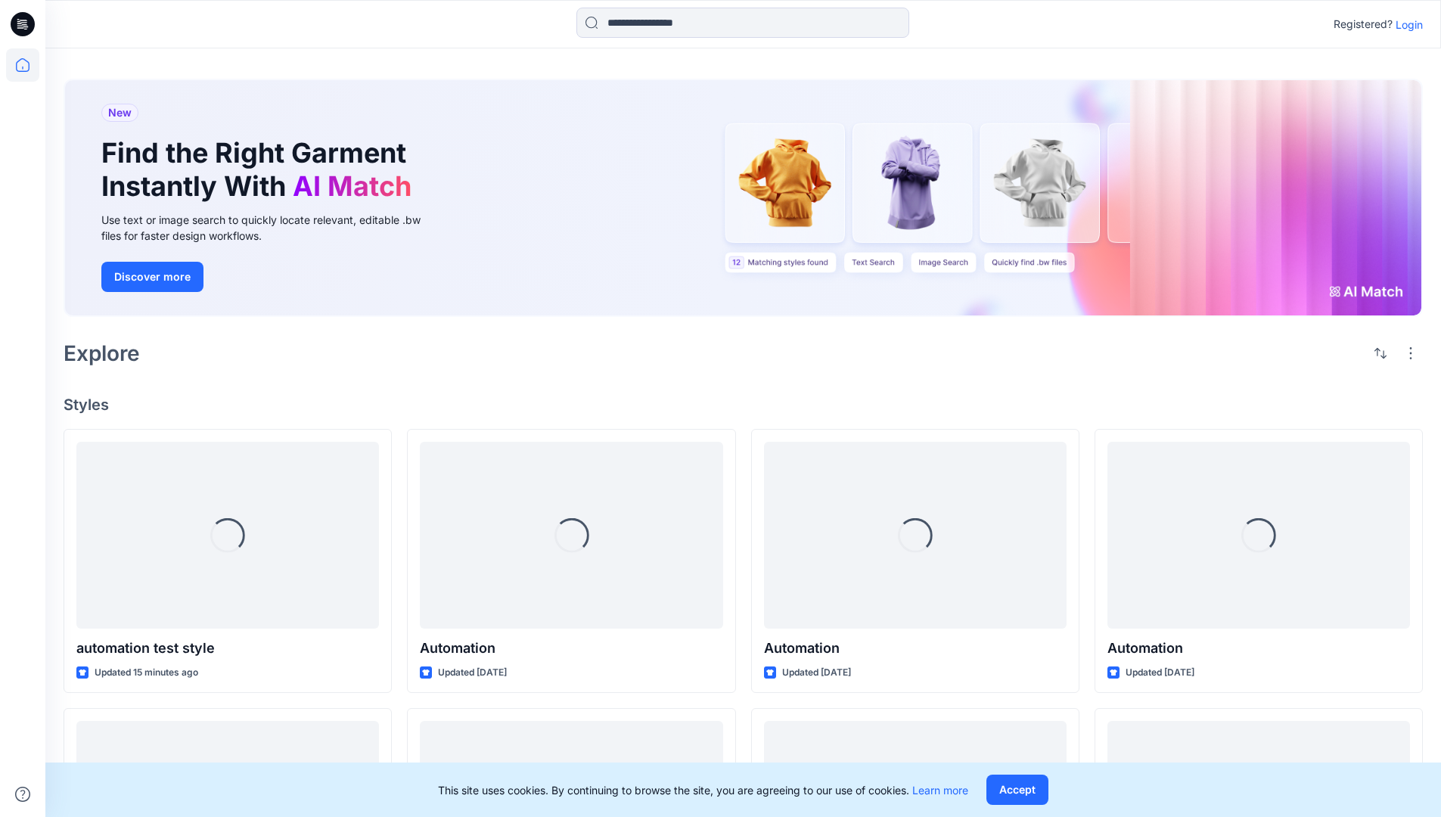
click at [1404, 24] on p "Login" at bounding box center [1408, 25] width 27 height 16
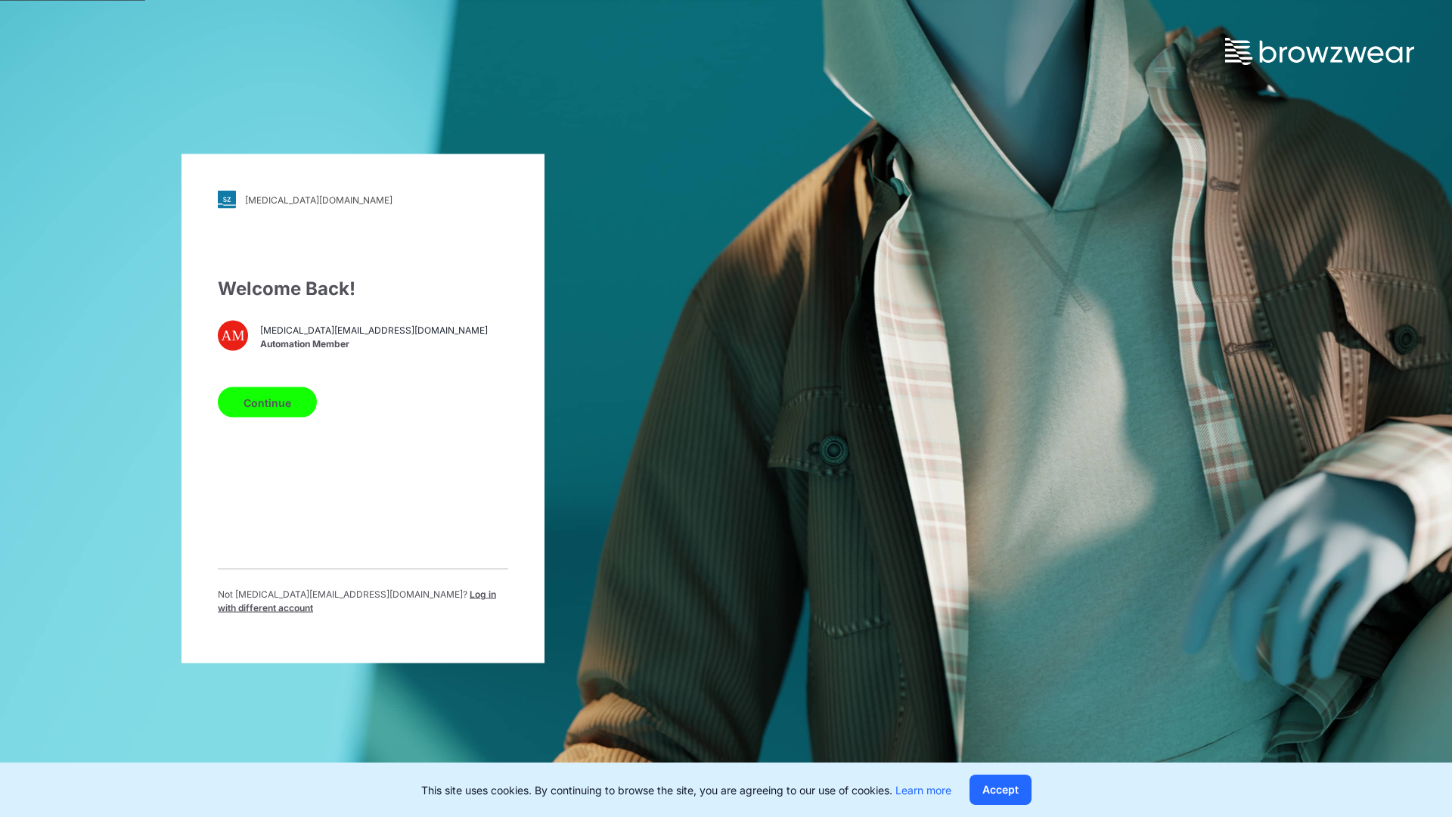
click at [398, 595] on span "Log in with different account" at bounding box center [357, 600] width 278 height 25
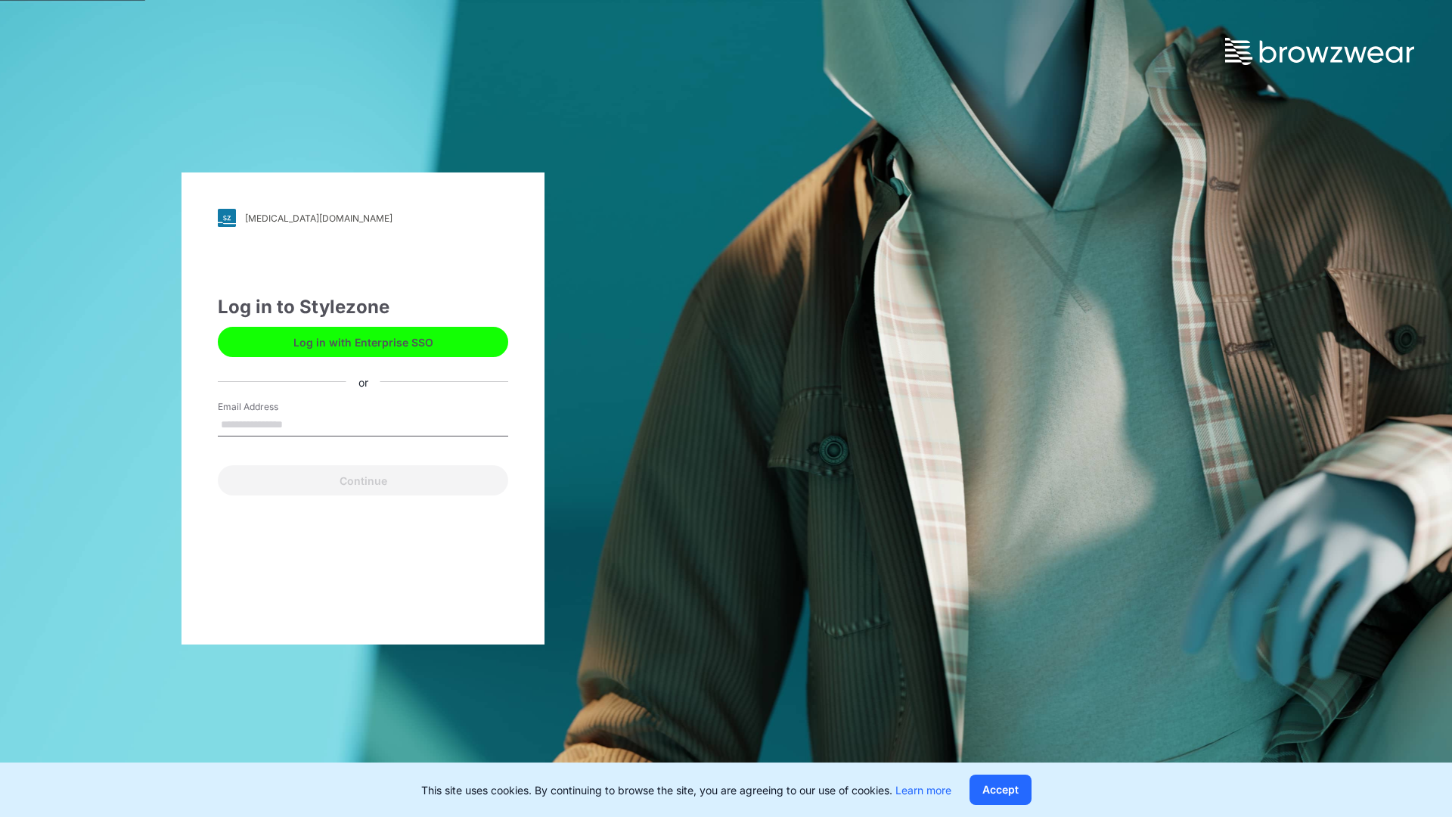
click at [321, 428] on input "Email Address" at bounding box center [363, 425] width 290 height 23
type input "**********"
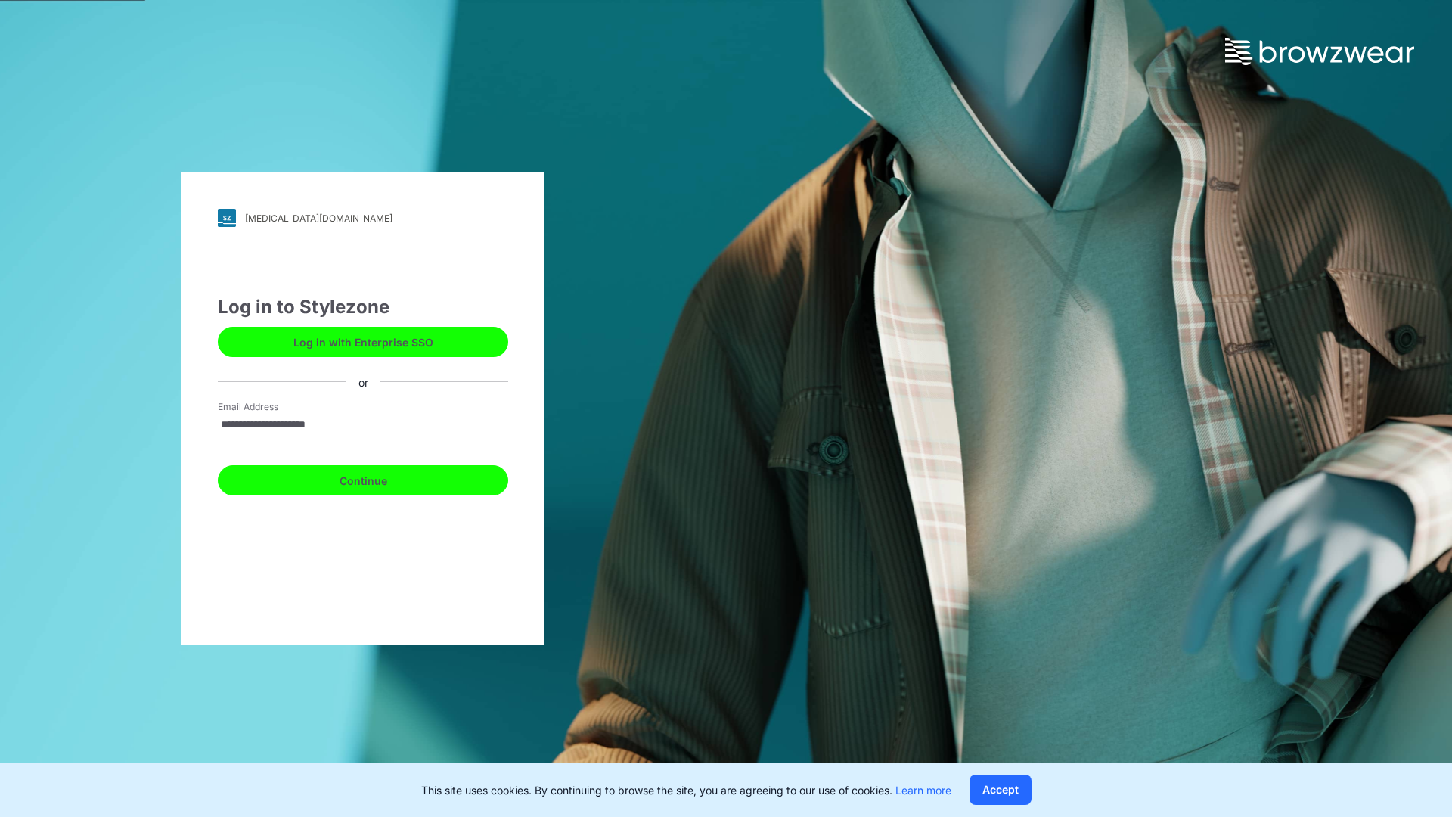
click at [355, 481] on button "Continue" at bounding box center [363, 480] width 290 height 30
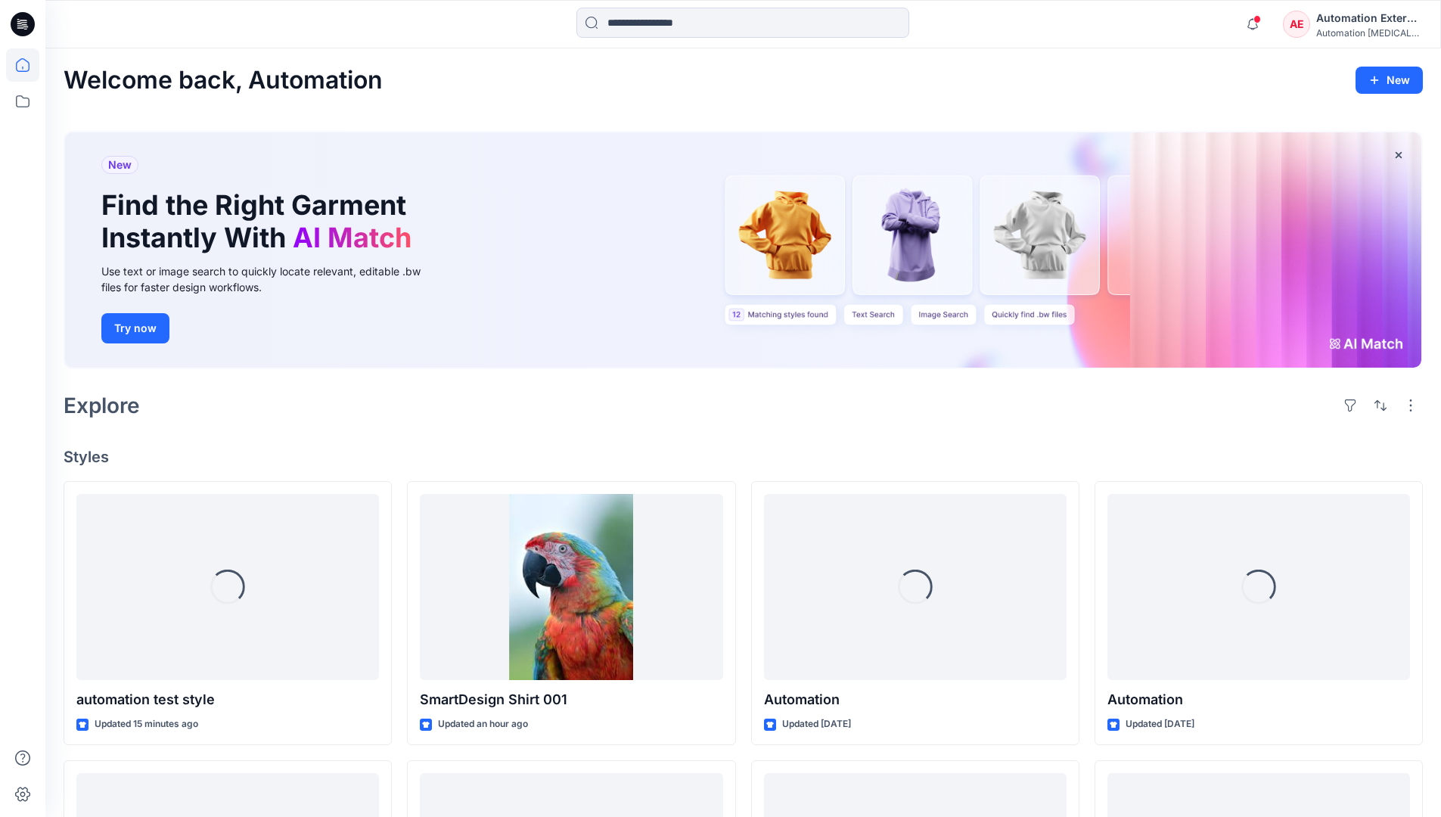
click at [1350, 21] on div "Automation External" at bounding box center [1369, 18] width 106 height 18
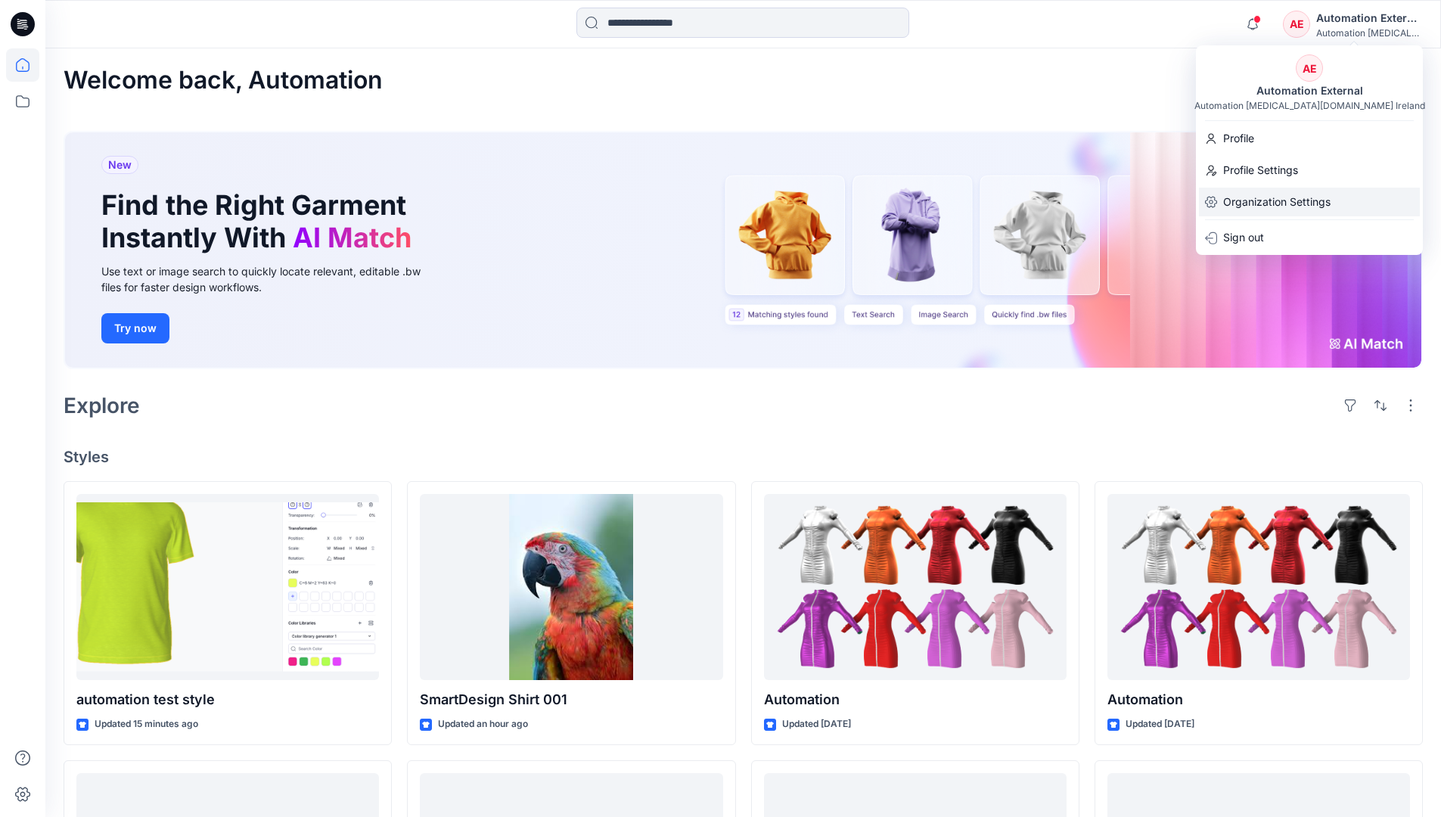
click at [1296, 203] on p "Organization Settings" at bounding box center [1276, 202] width 107 height 29
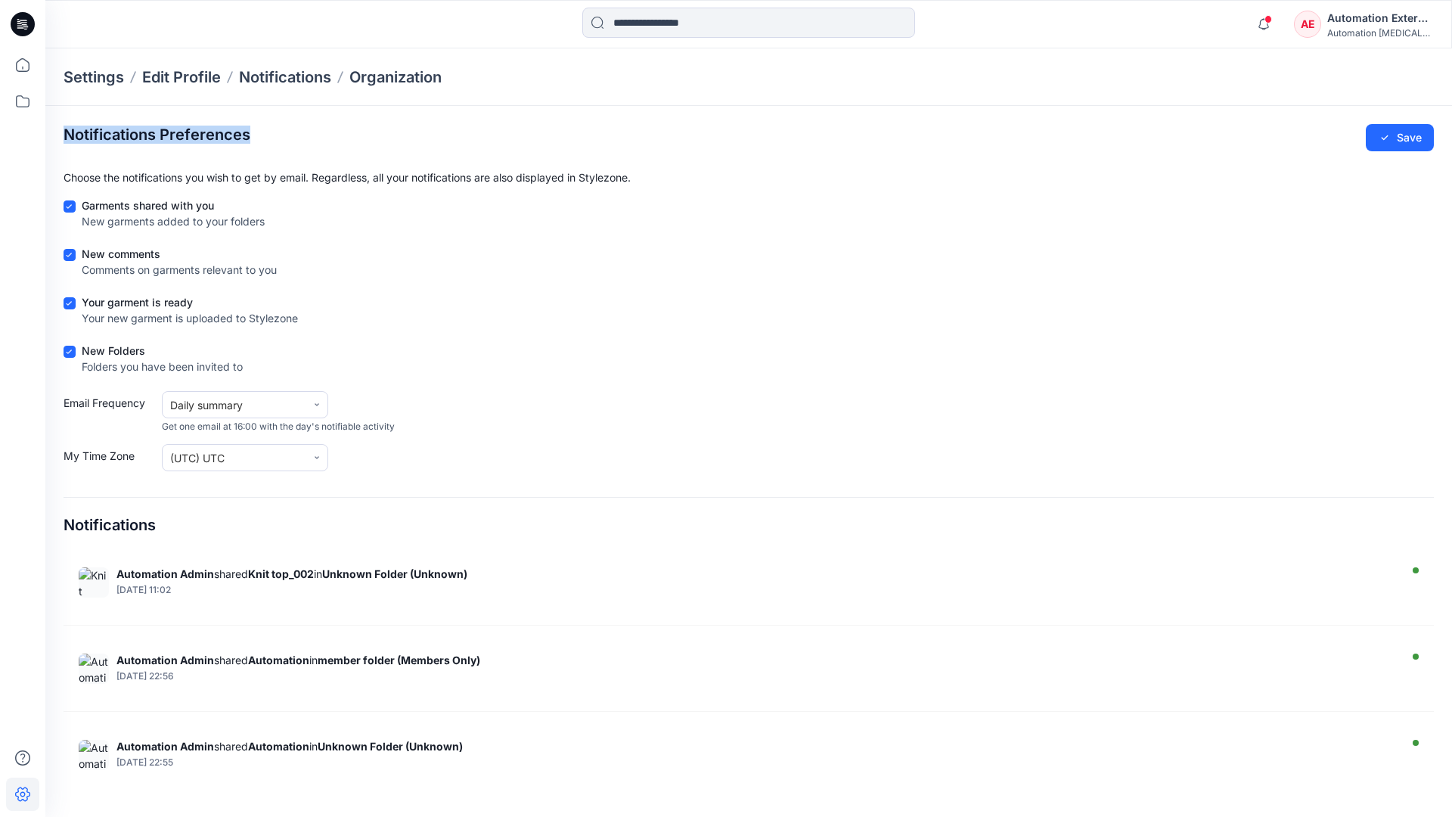
drag, startPoint x: 1296, startPoint y: 203, endPoint x: 251, endPoint y: 135, distance: 1047.4
click at [251, 135] on section "Notifications Preferences Save Choose the notifications you wish to get by emai…" at bounding box center [748, 454] width 1407 height 697
click at [256, 136] on div "Notifications Preferences Save" at bounding box center [749, 137] width 1370 height 27
drag, startPoint x: 256, startPoint y: 136, endPoint x: 163, endPoint y: 524, distance: 398.9
click at [163, 524] on div "Notifications" at bounding box center [749, 518] width 1370 height 43
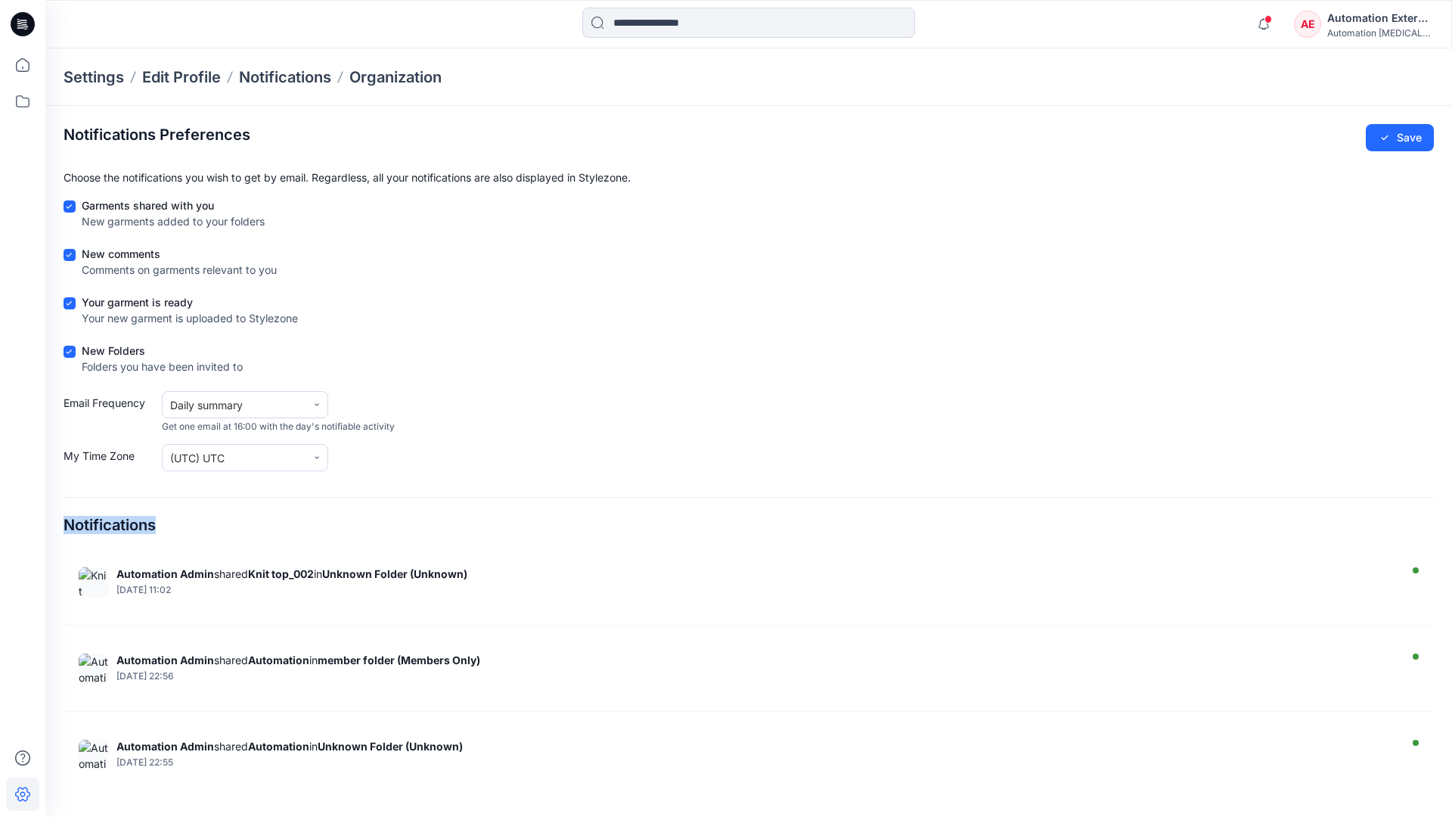
click at [218, 546] on div "Notifications Preferences Save Choose the notifications you wish to get by emai…" at bounding box center [749, 454] width 1370 height 661
click at [1403, 22] on div "Automation External" at bounding box center [1380, 18] width 106 height 18
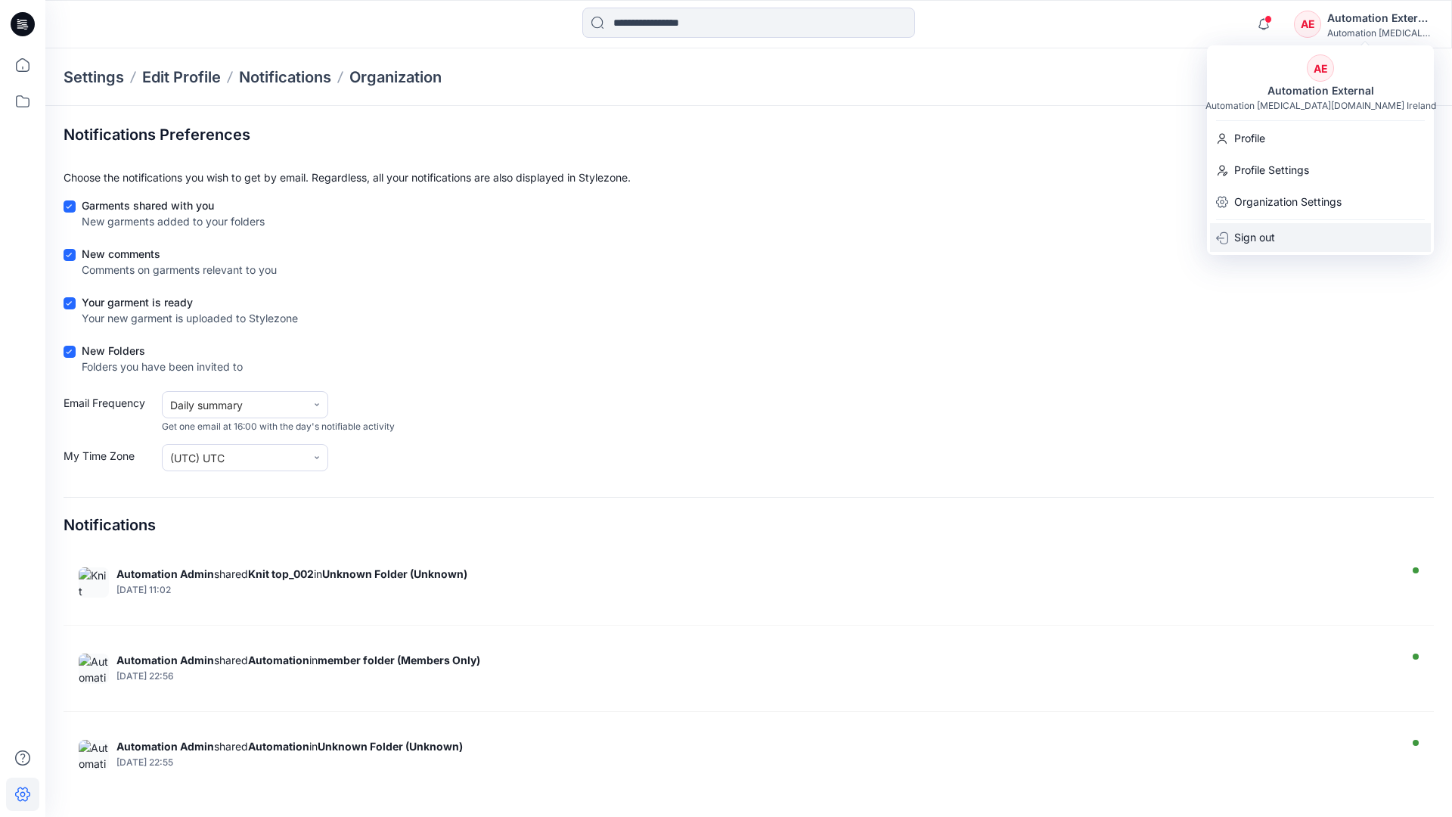
click at [1278, 234] on div "Sign out" at bounding box center [1320, 237] width 221 height 29
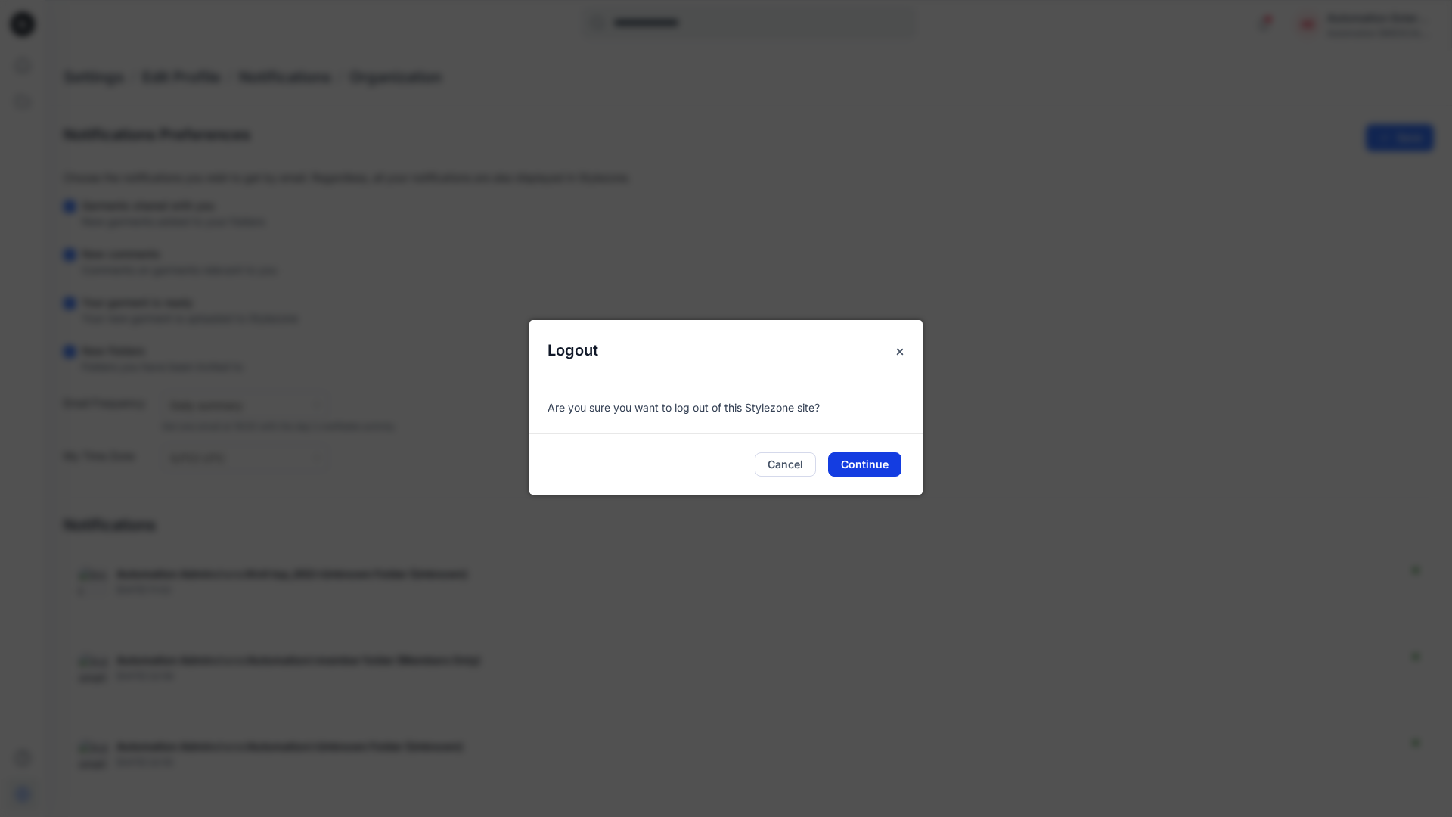
click at [886, 467] on button "Continue" at bounding box center [864, 464] width 73 height 24
